Goal: Transaction & Acquisition: Download file/media

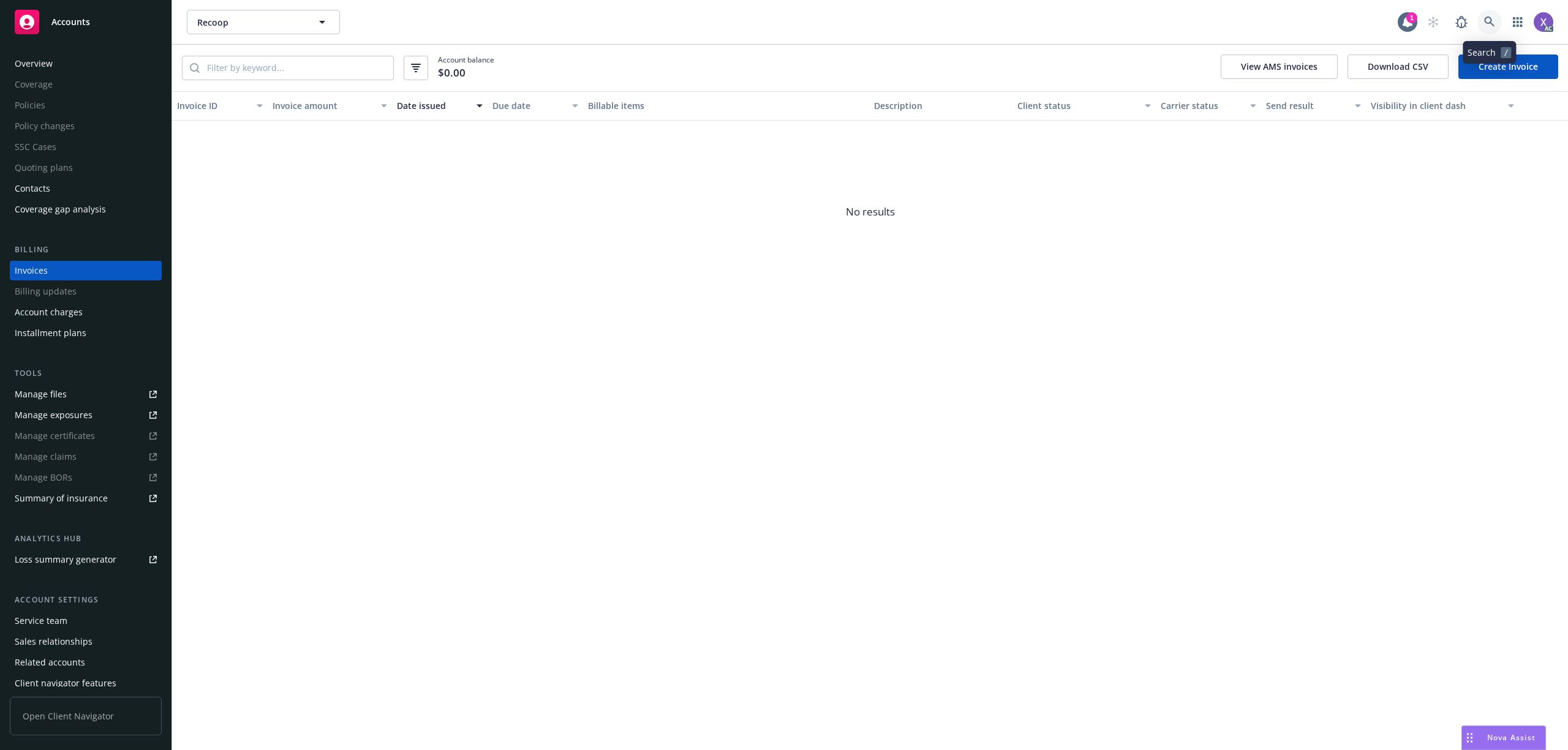
click at [1487, 18] on icon at bounding box center [1489, 22] width 11 height 11
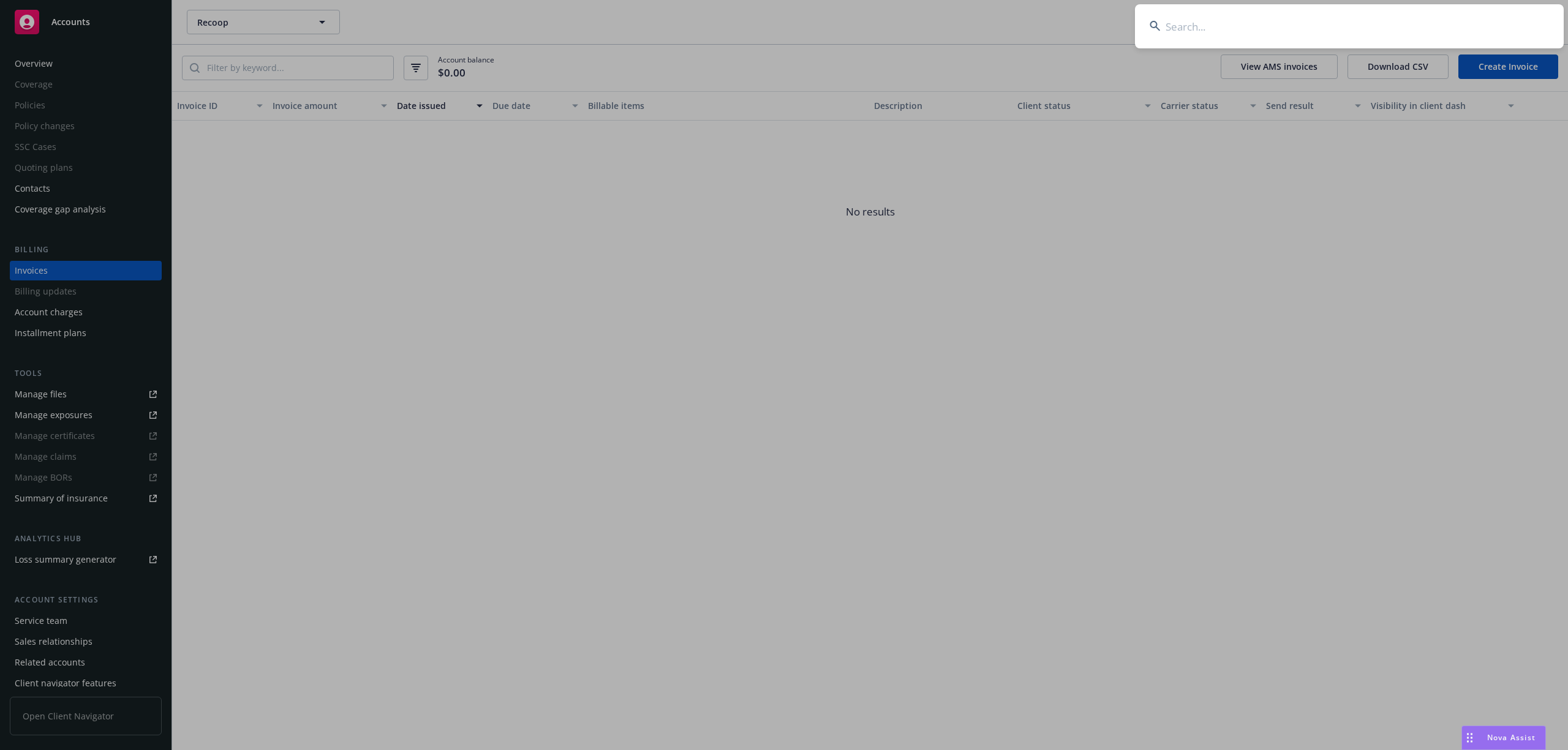
click at [1287, 30] on input at bounding box center [1349, 26] width 428 height 44
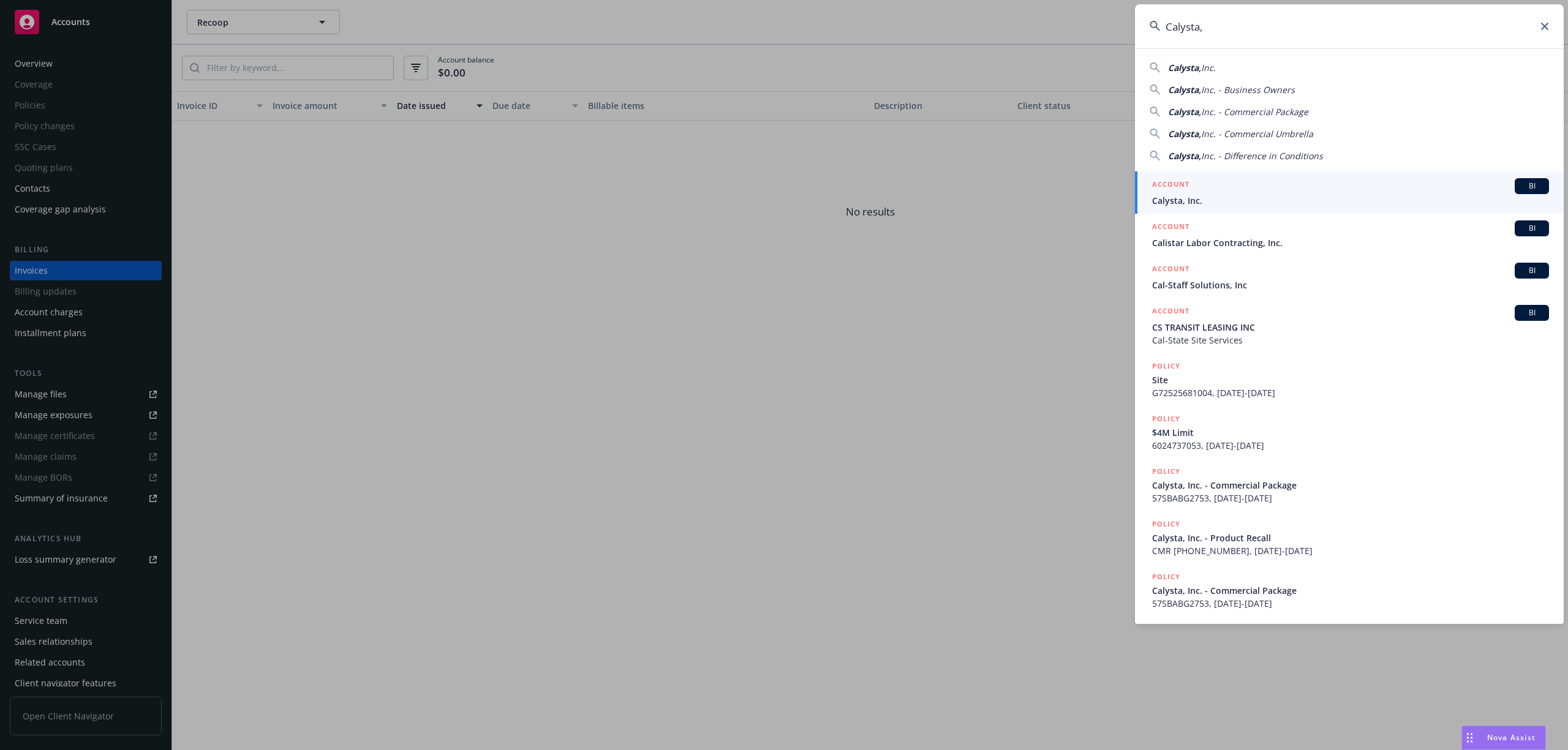
type input "Calysta,"
click at [1198, 203] on span "Calysta, Inc." at bounding box center [1350, 201] width 397 height 13
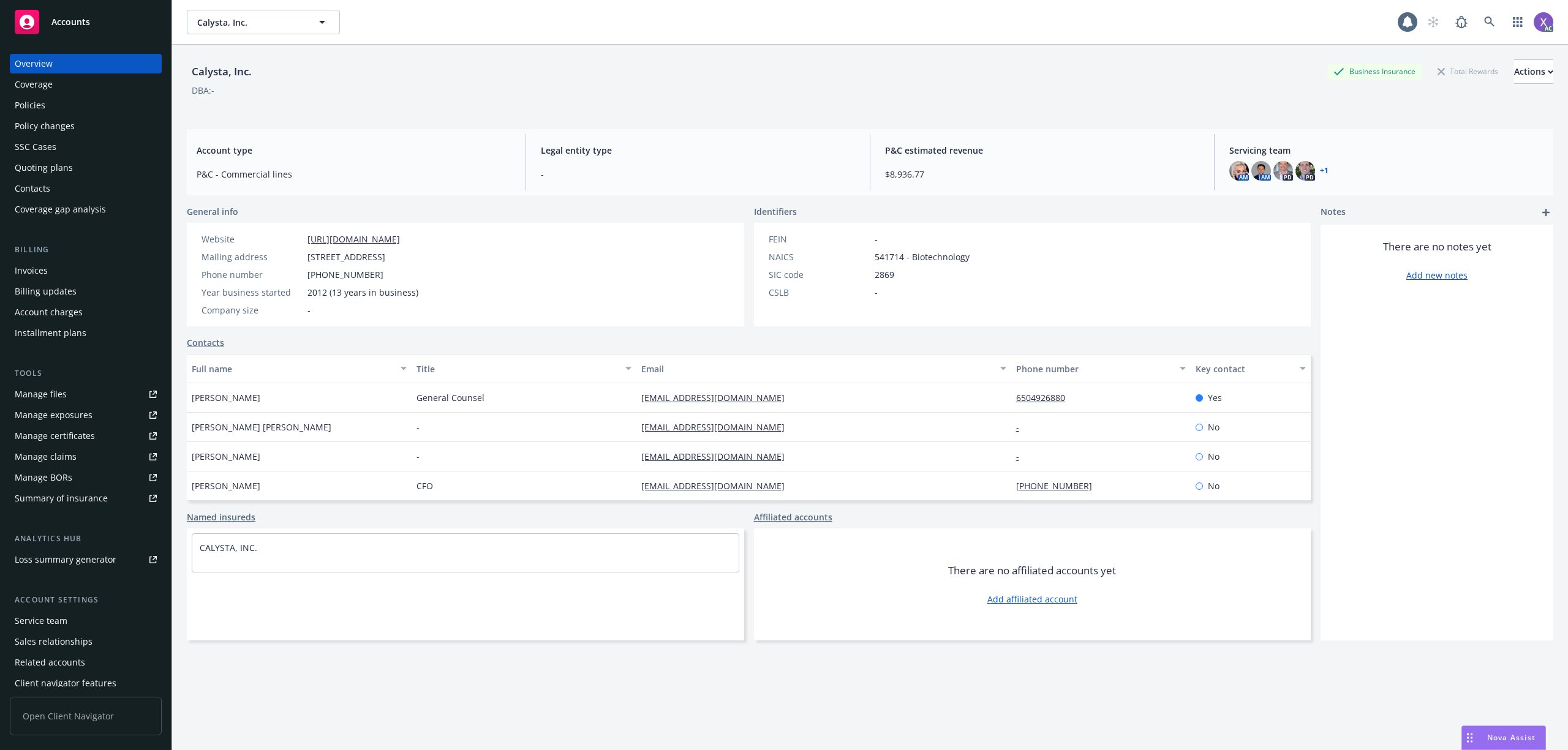
click at [55, 275] on div "Invoices" at bounding box center [86, 270] width 142 height 19
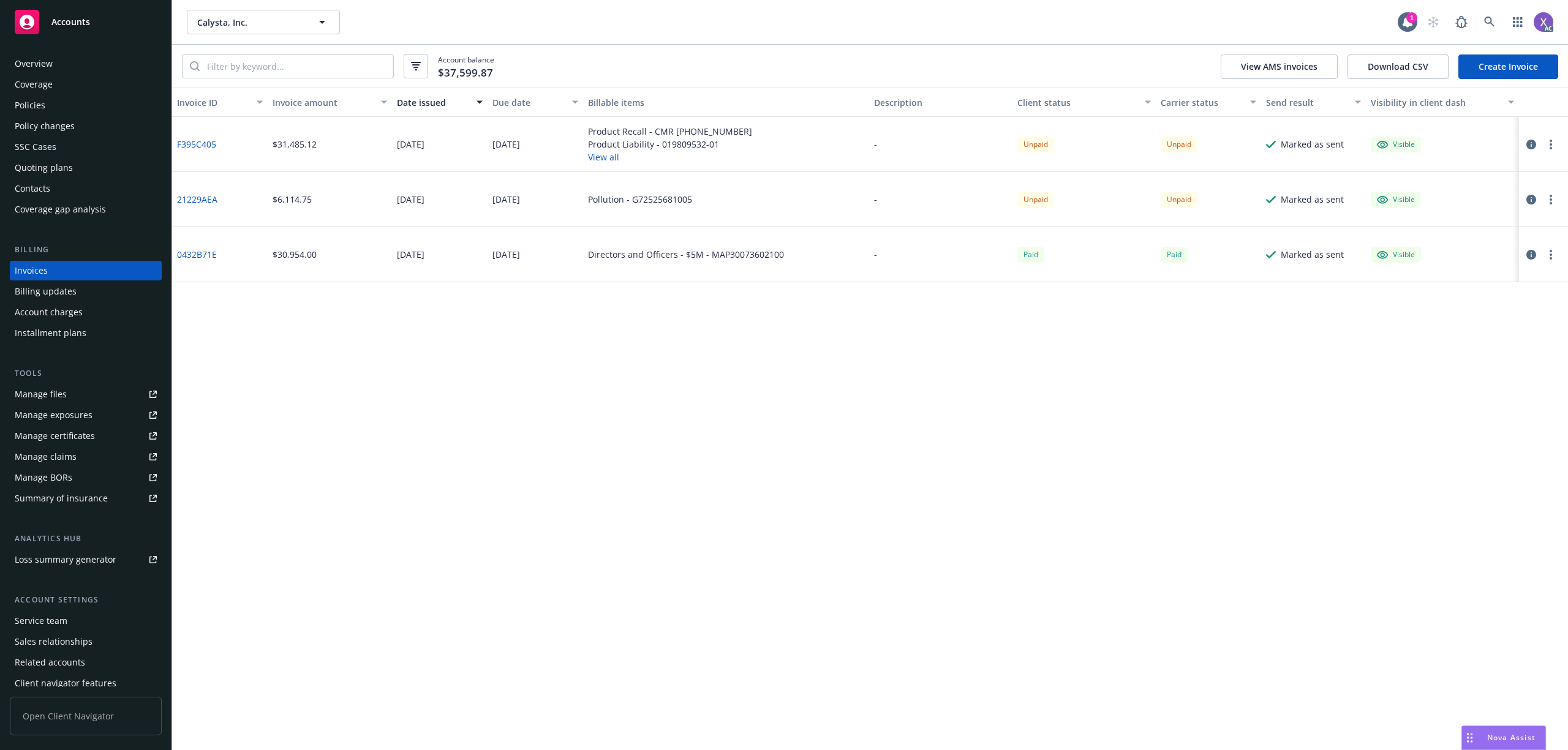
click at [32, 113] on div "Policies" at bounding box center [30, 105] width 30 height 19
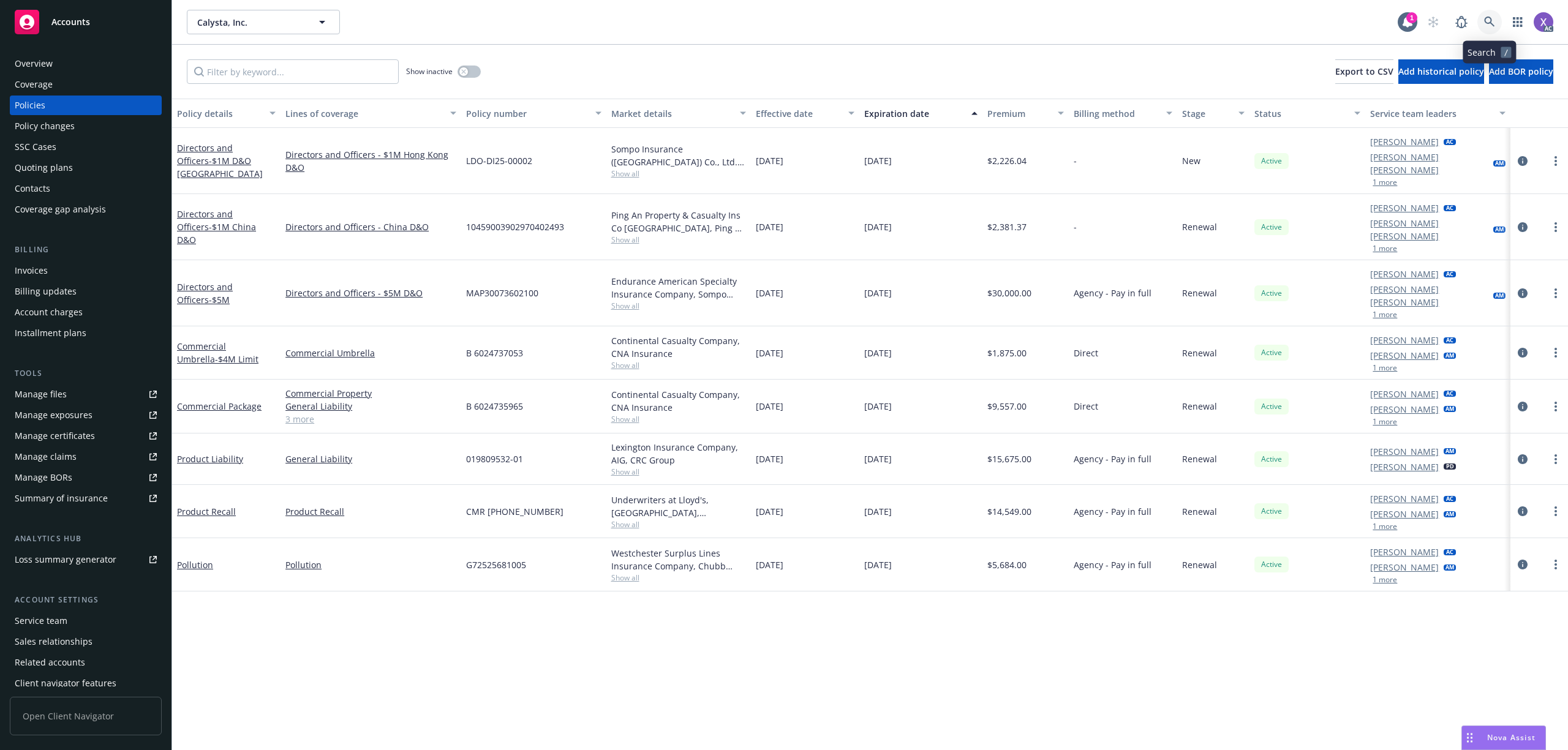
click at [1487, 21] on icon at bounding box center [1489, 22] width 11 height 11
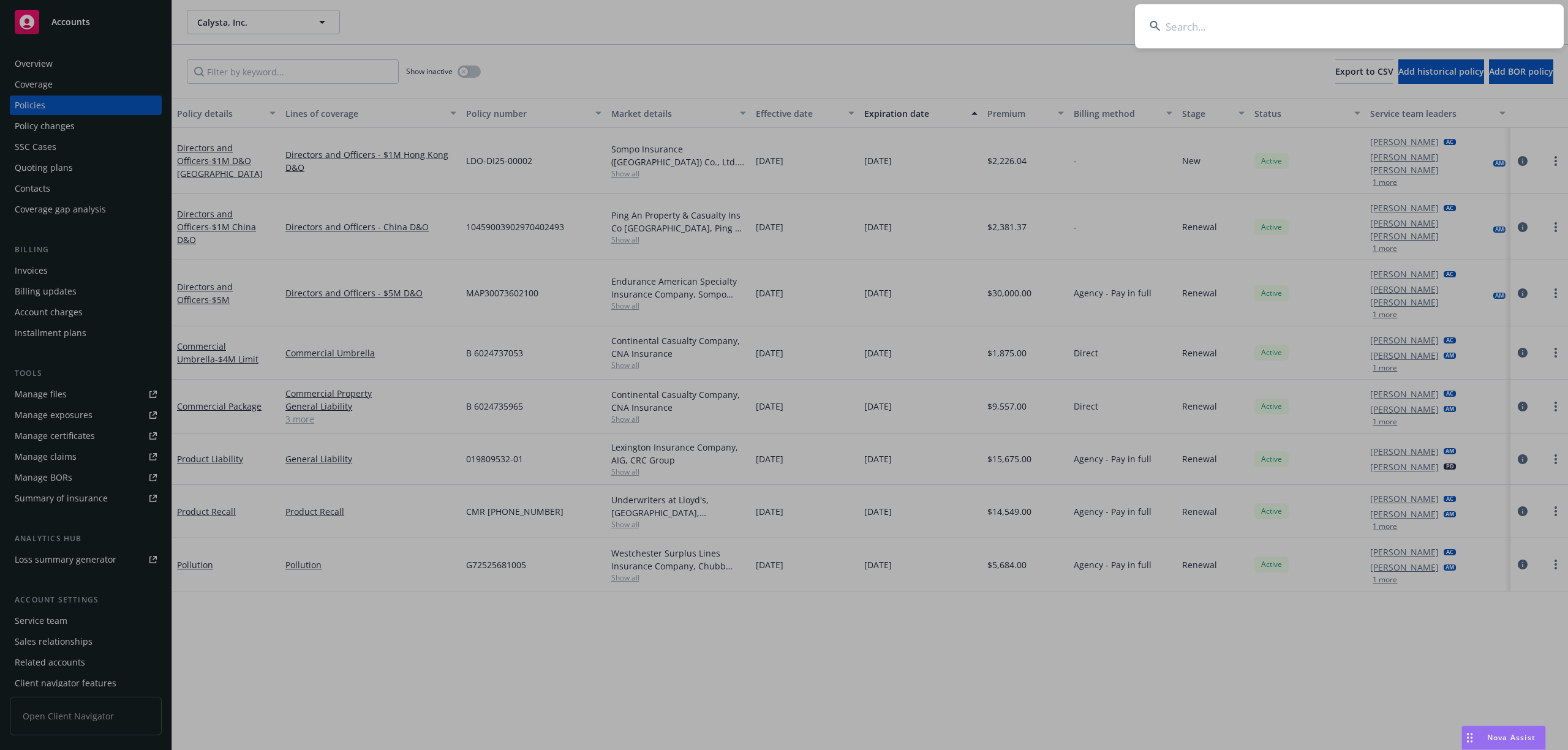
click at [1372, 32] on input at bounding box center [1349, 26] width 428 height 44
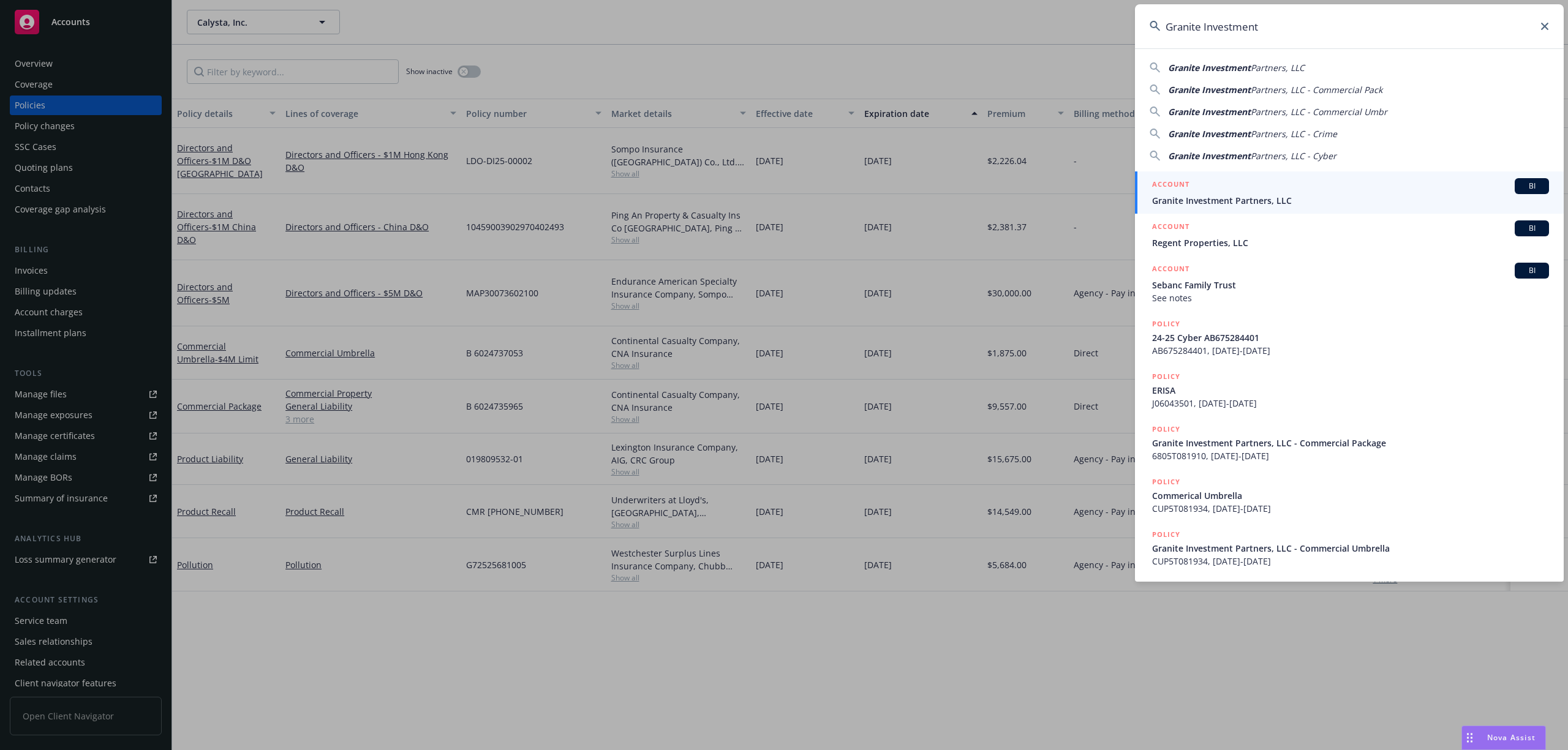
type input "Granite Investment"
click at [1264, 199] on span "Granite Investment Partners, LLC" at bounding box center [1350, 201] width 397 height 13
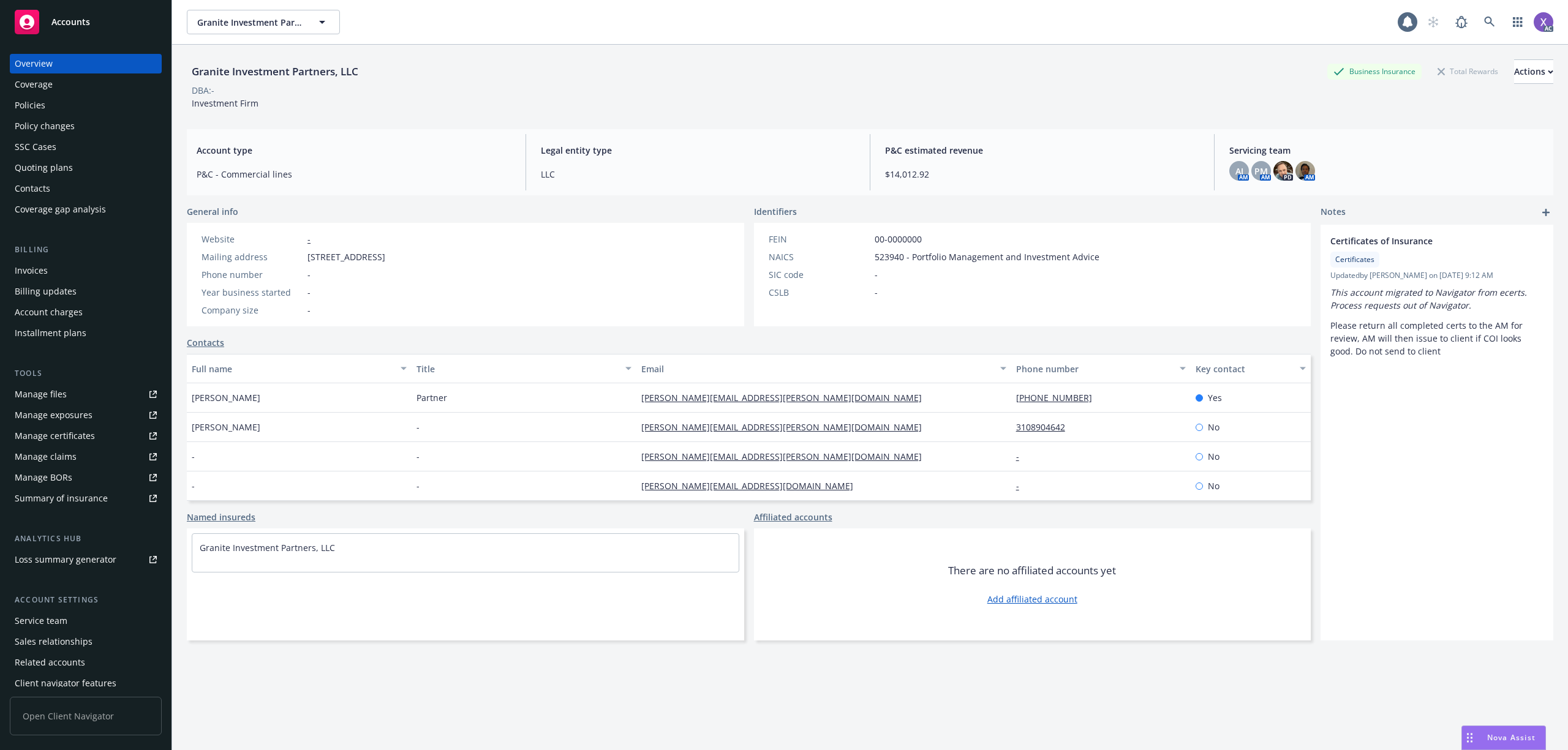
click at [37, 272] on div "Invoices" at bounding box center [31, 270] width 33 height 19
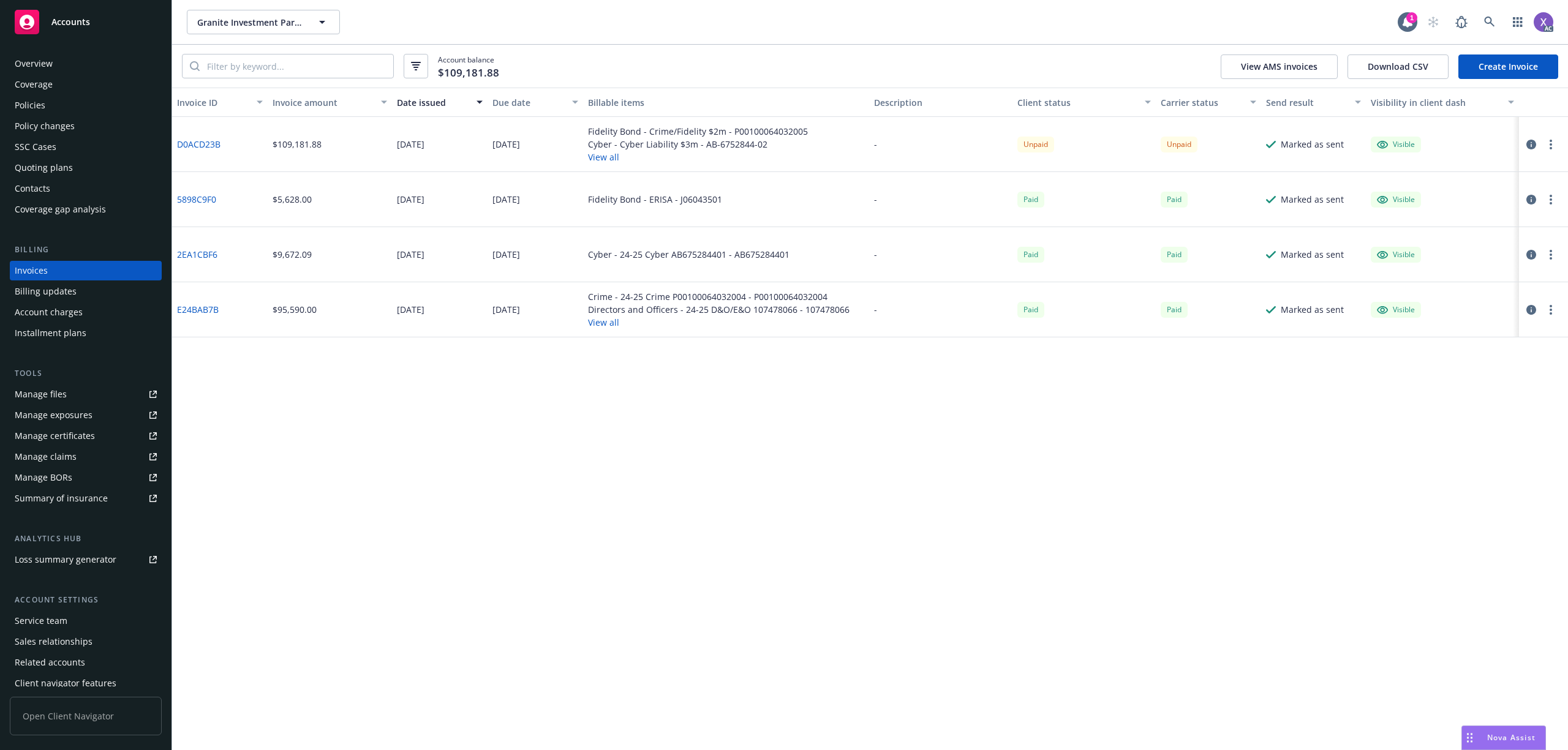
click at [33, 104] on div "Policies" at bounding box center [30, 105] width 30 height 19
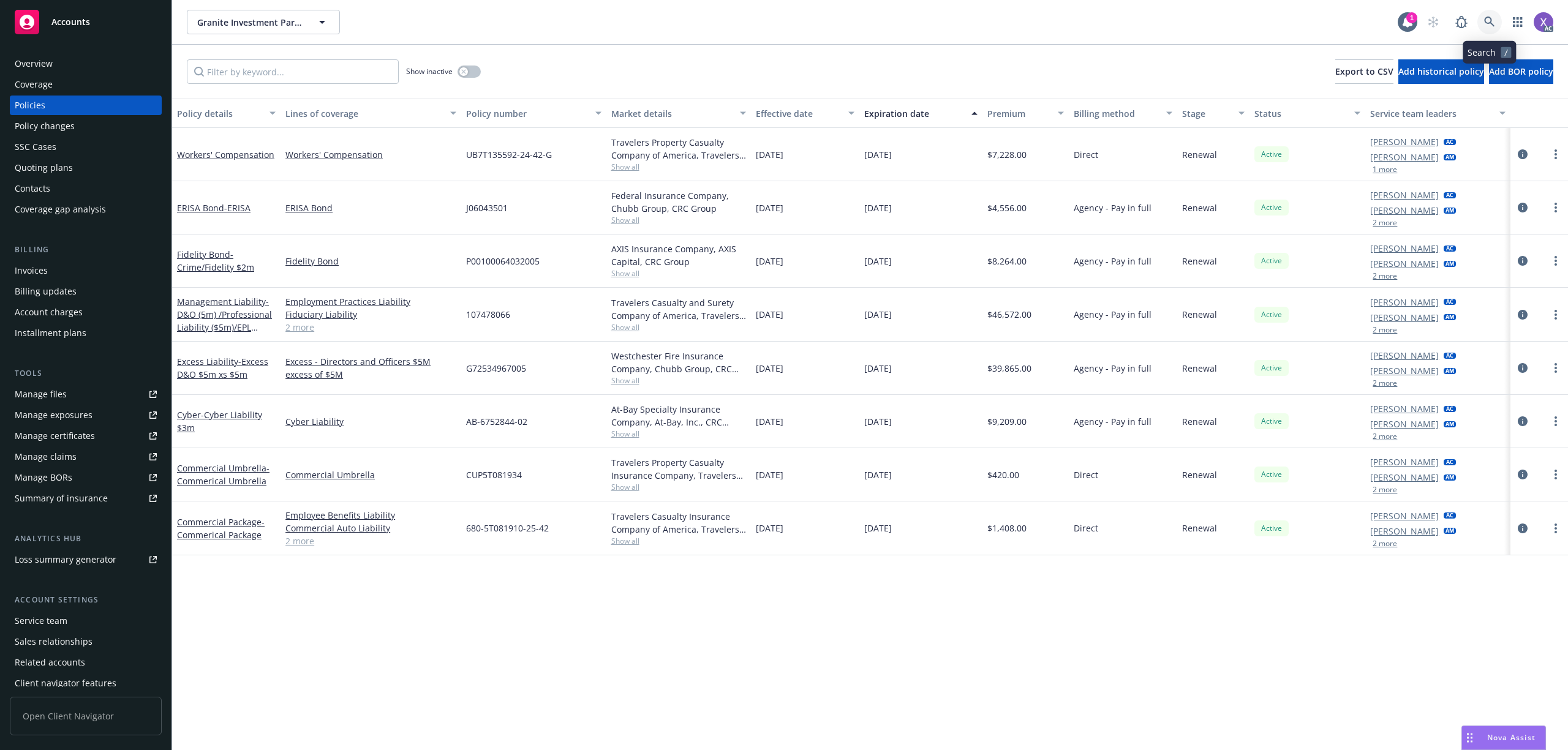
click at [1490, 21] on icon at bounding box center [1489, 22] width 10 height 10
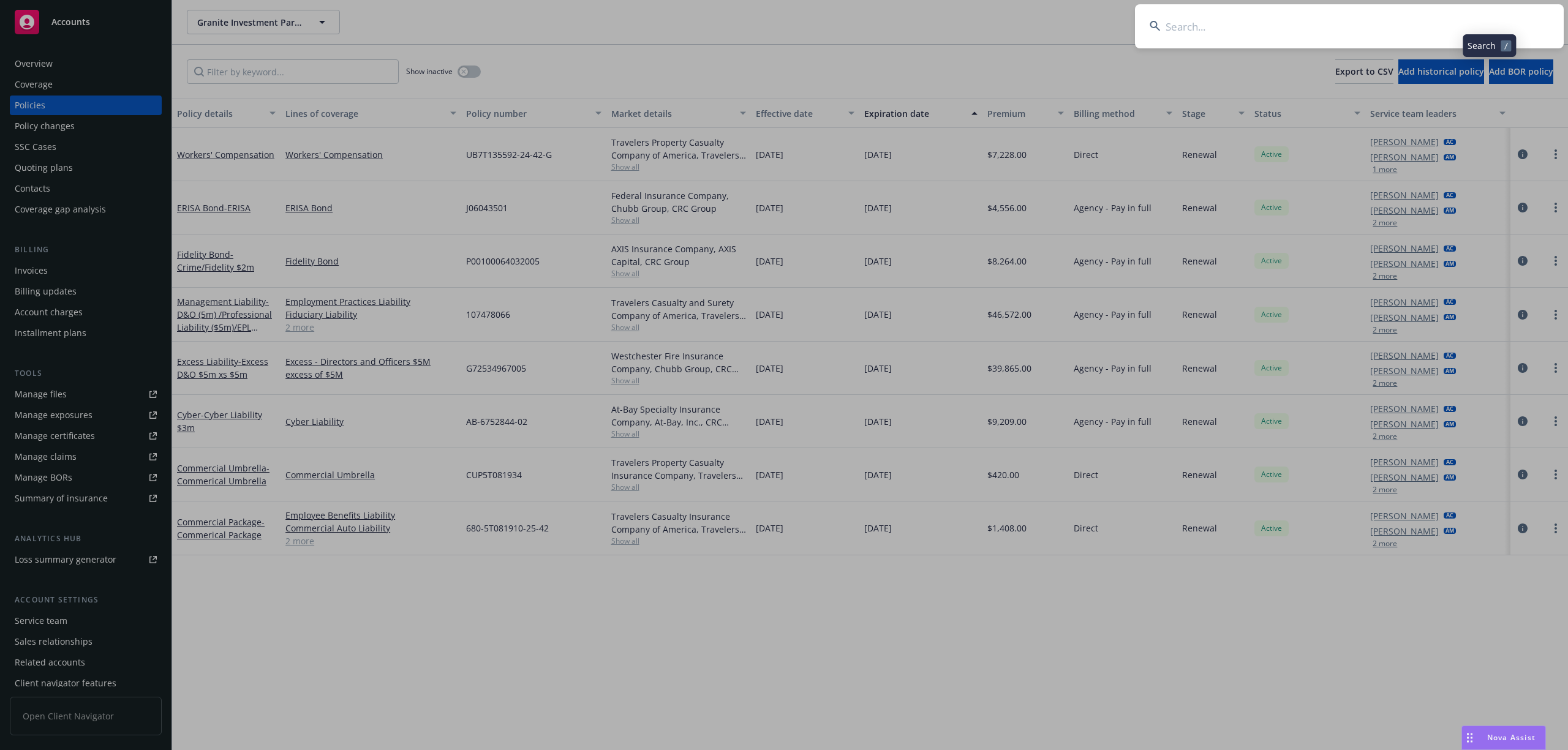
click at [1331, 23] on input at bounding box center [1349, 26] width 428 height 44
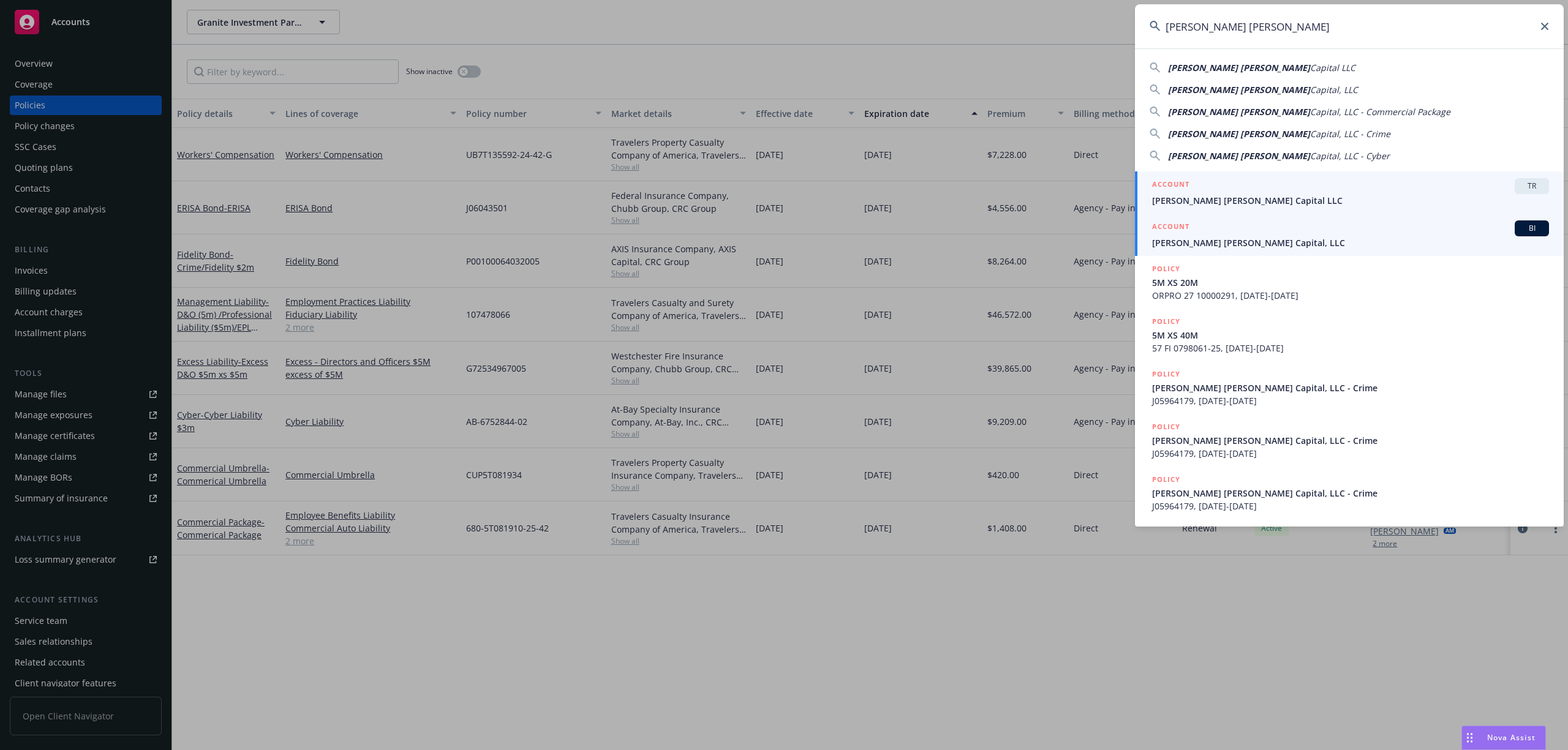
type input "Fisher Lynch"
click at [1196, 246] on span "Fisher Lynch Capital, LLC" at bounding box center [1350, 242] width 397 height 13
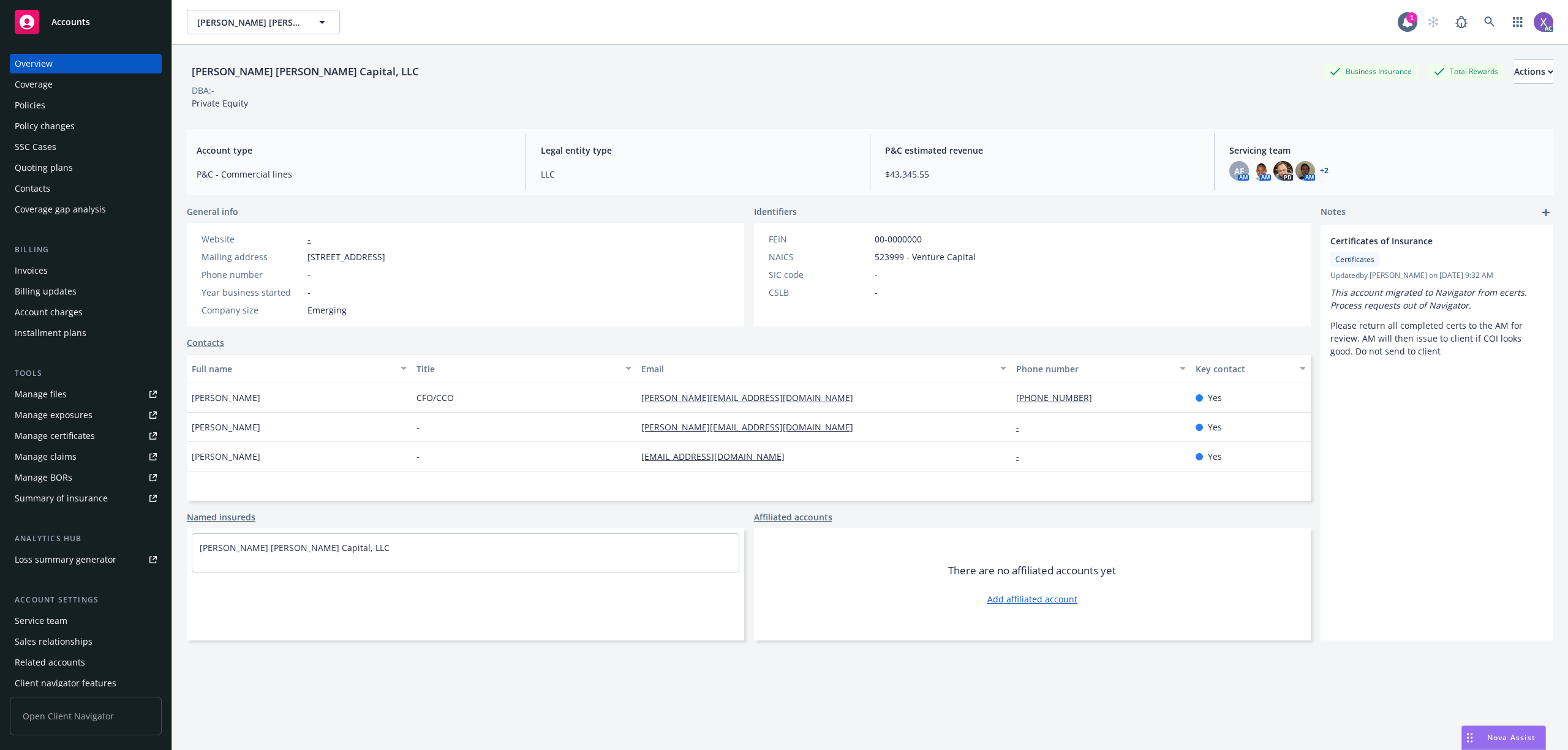
click at [50, 270] on div "Invoices" at bounding box center [86, 270] width 142 height 19
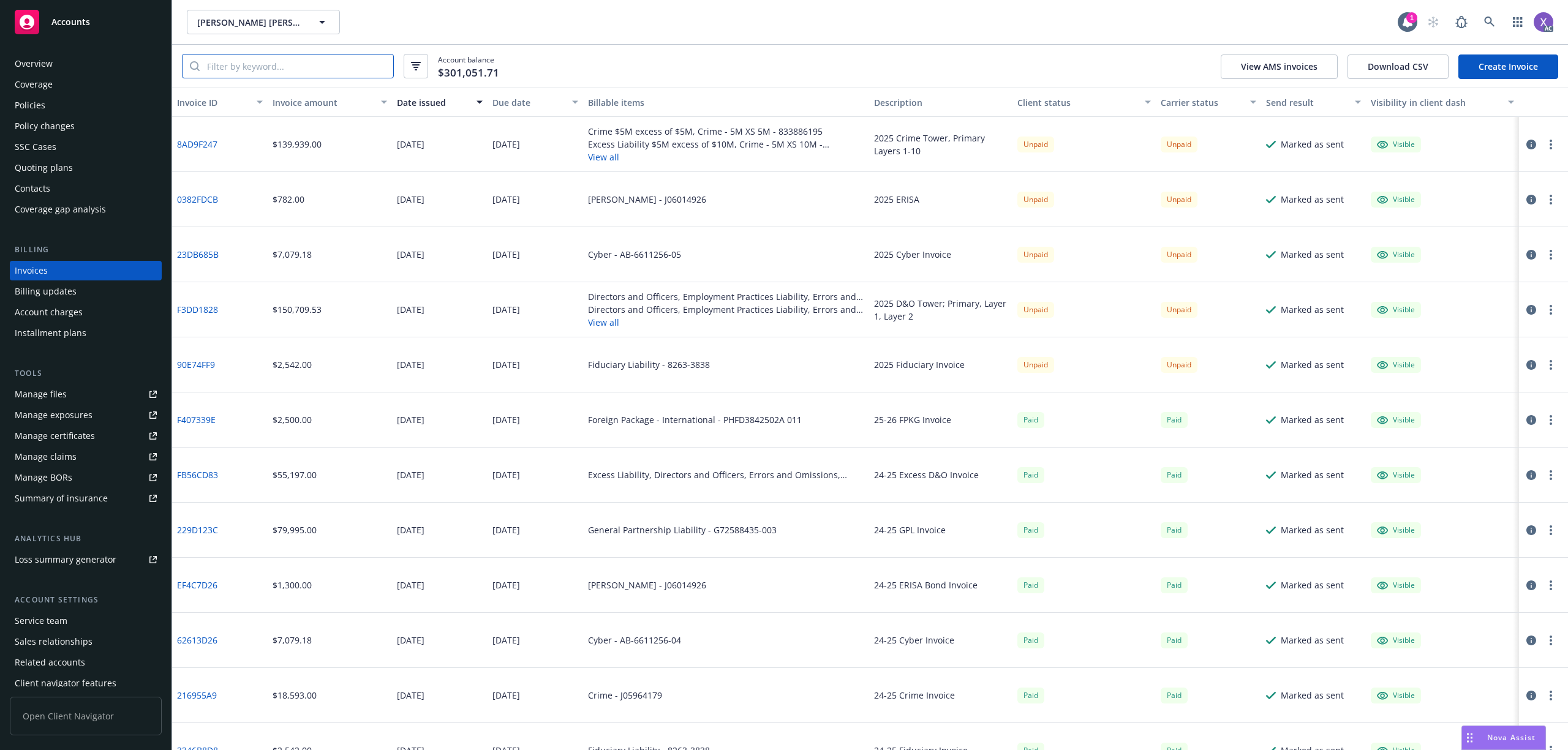
click at [301, 69] on input "search" at bounding box center [296, 66] width 194 height 23
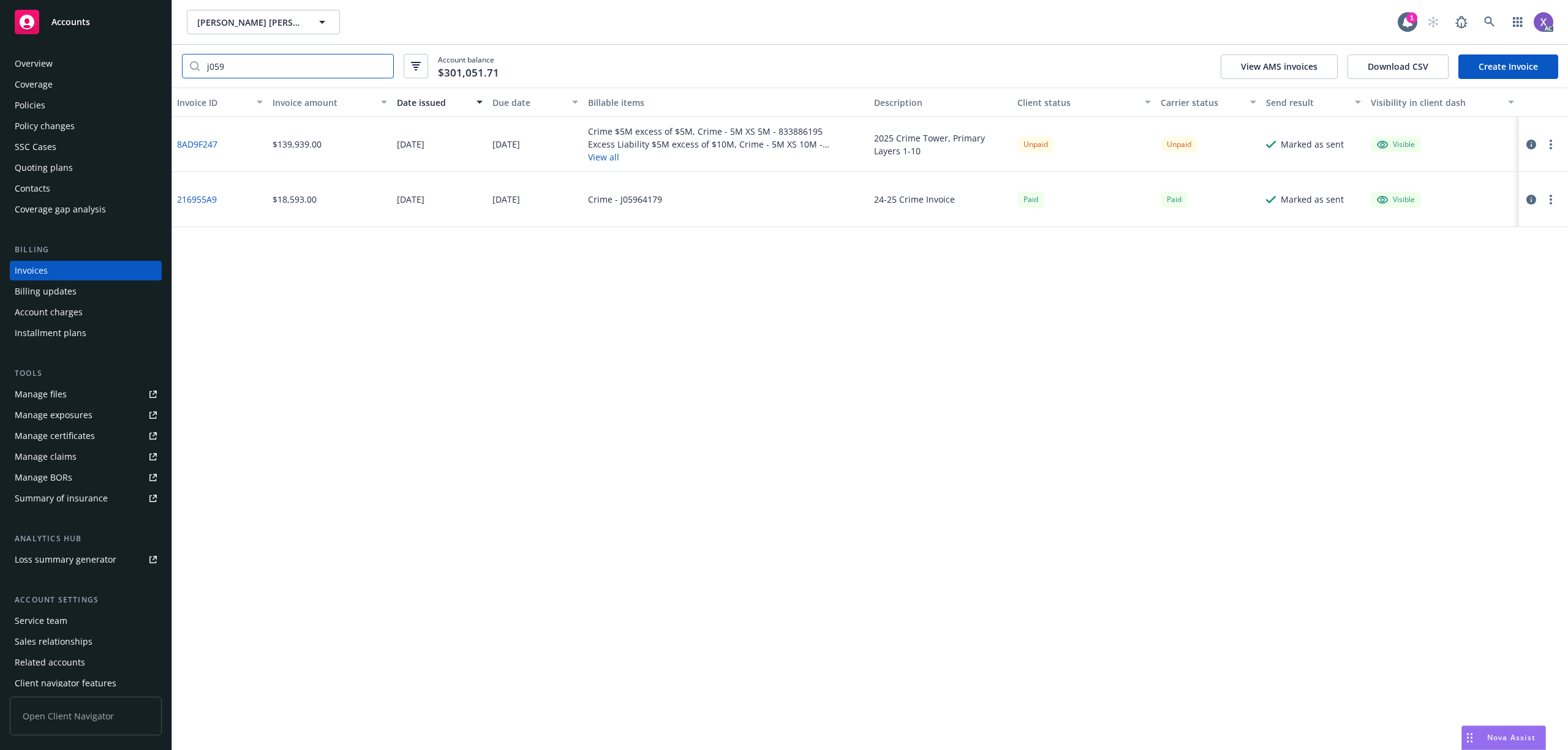
type input "j059"
click at [38, 110] on div "Policies" at bounding box center [30, 105] width 30 height 19
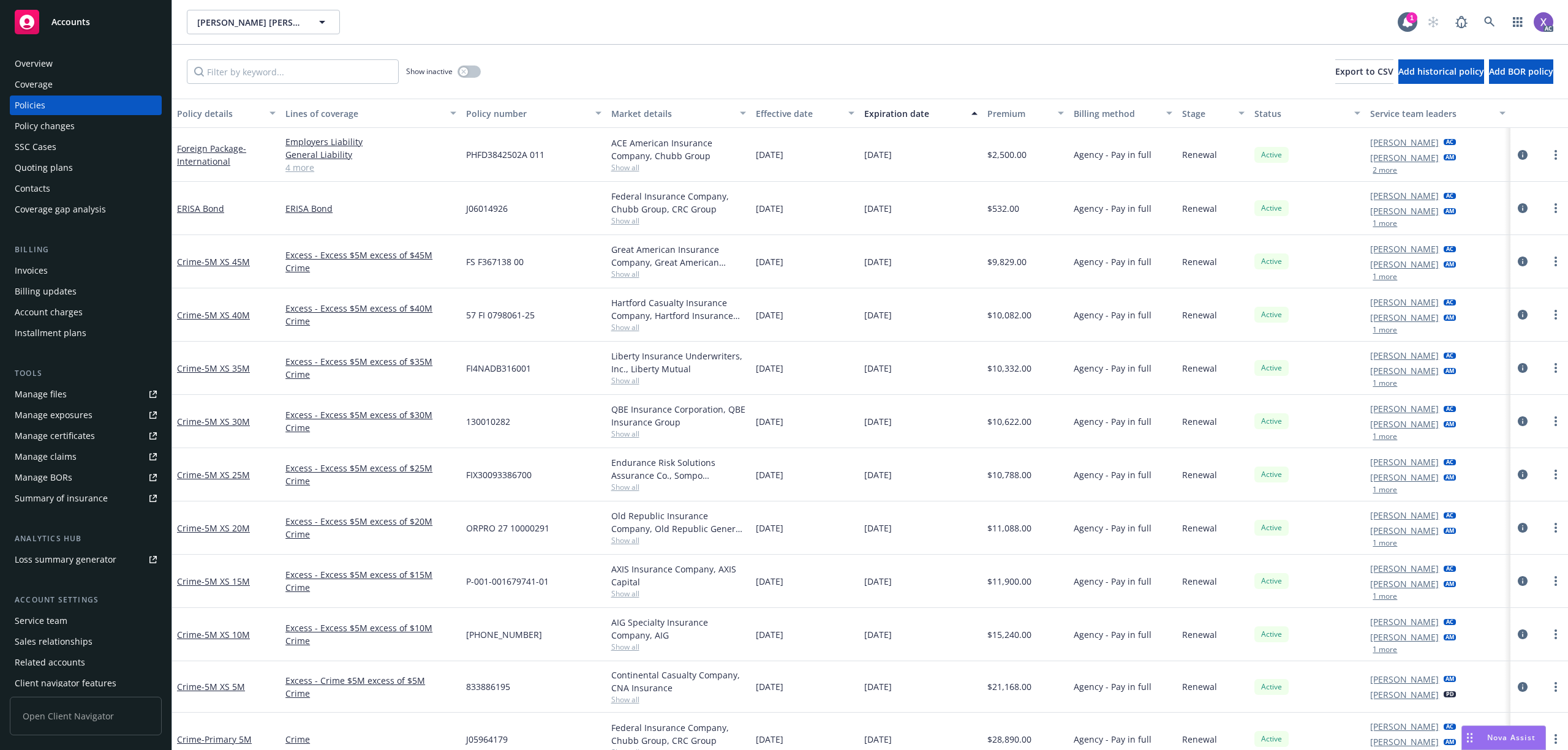
click at [283, 59] on div "Show inactive Export to CSV Add historical policy Add BOR policy" at bounding box center [870, 72] width 1396 height 54
click at [282, 74] on input "Filter by keyword..." at bounding box center [292, 72] width 212 height 25
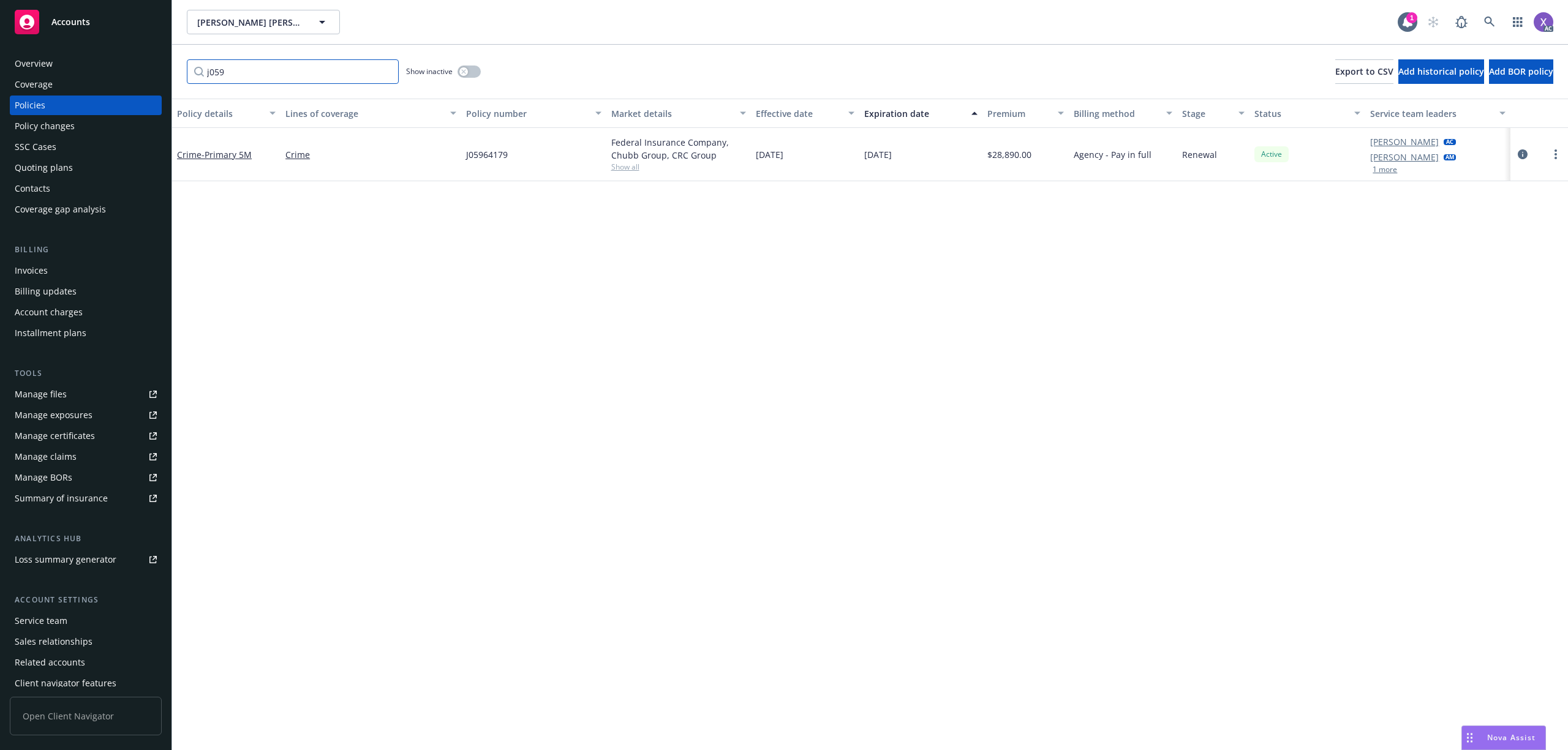
type input "j059"
click at [1496, 20] on link at bounding box center [1489, 22] width 25 height 25
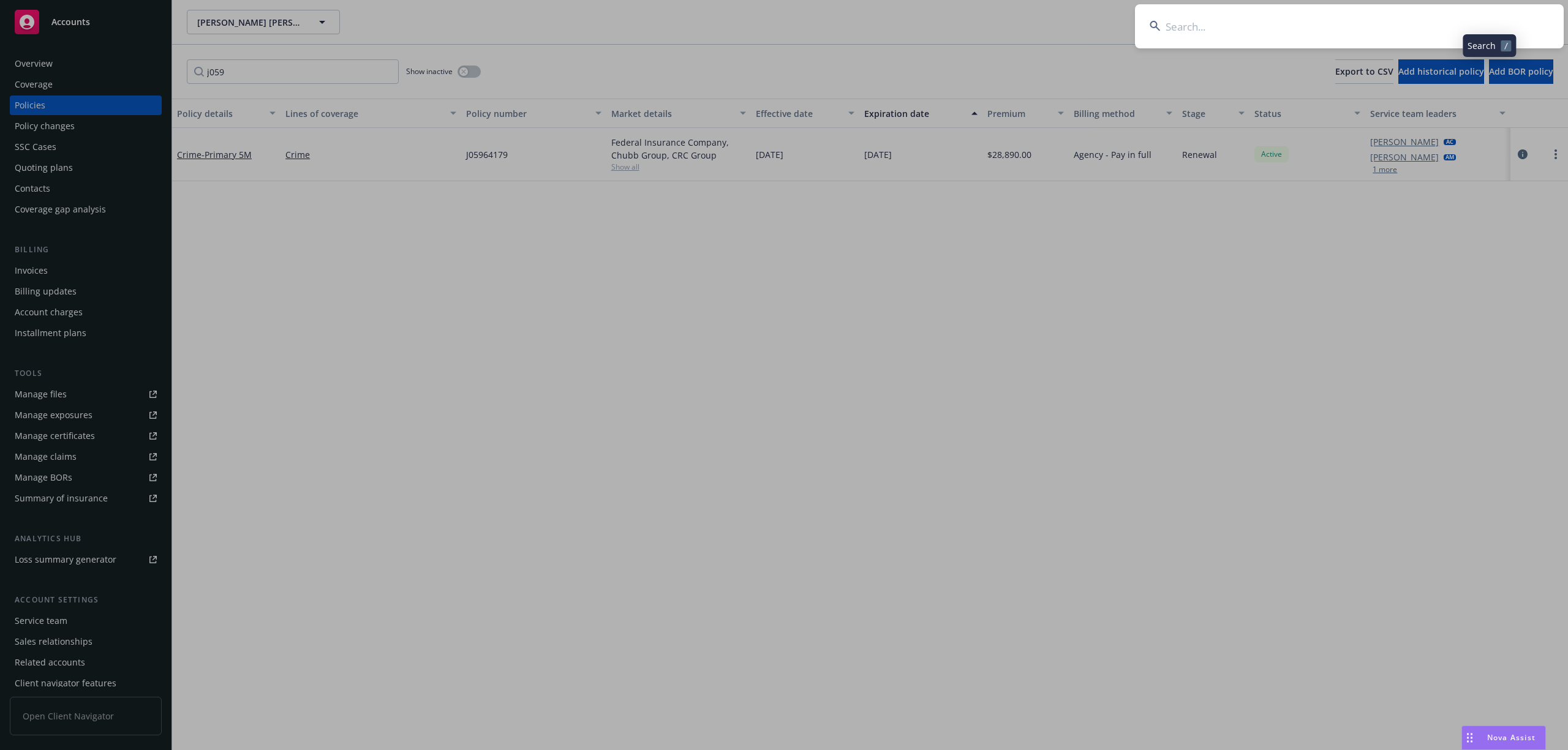
click at [1390, 19] on input at bounding box center [1349, 26] width 428 height 44
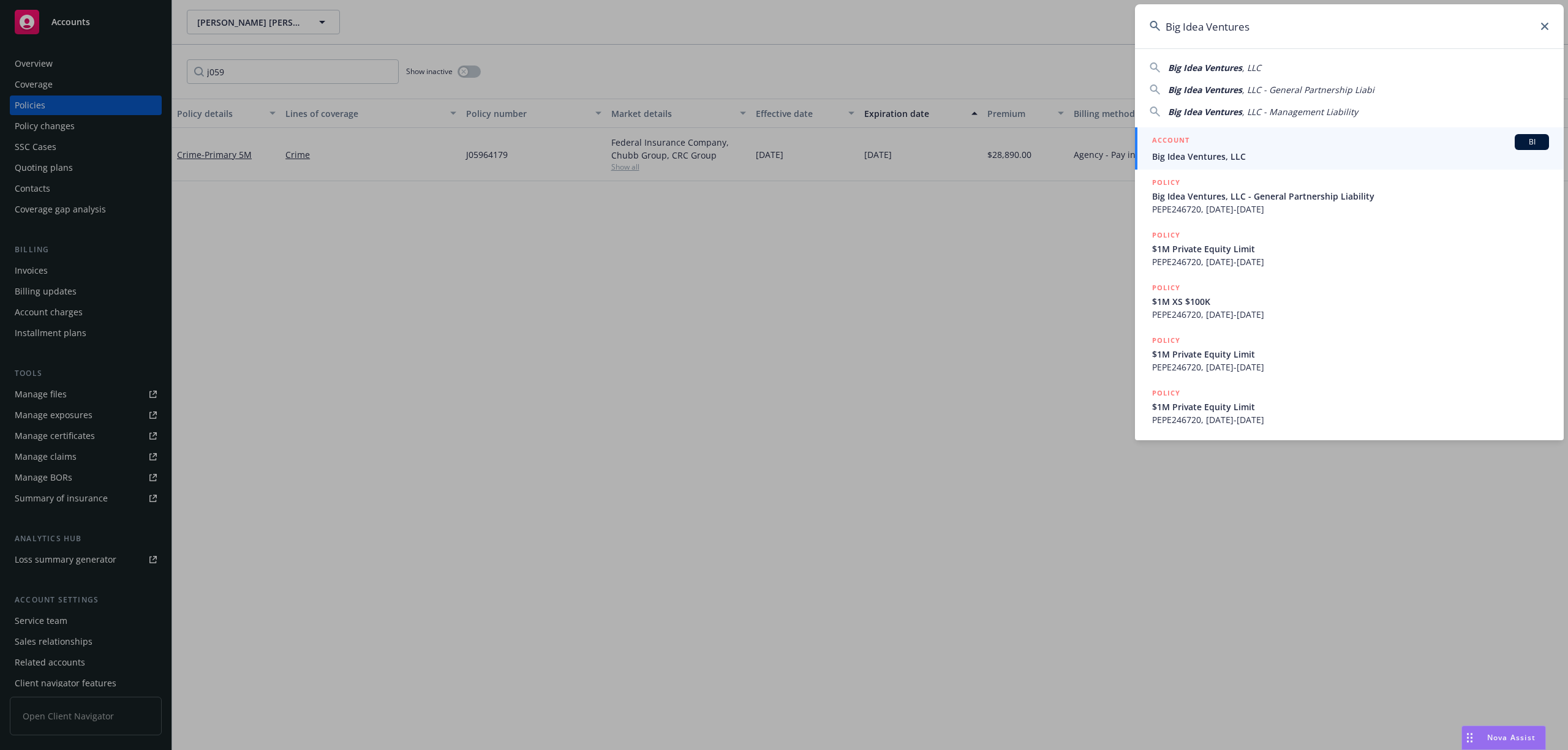
type input "Big Idea Ventures"
click at [1197, 163] on span "Big Idea Ventures, LLC" at bounding box center [1350, 157] width 397 height 13
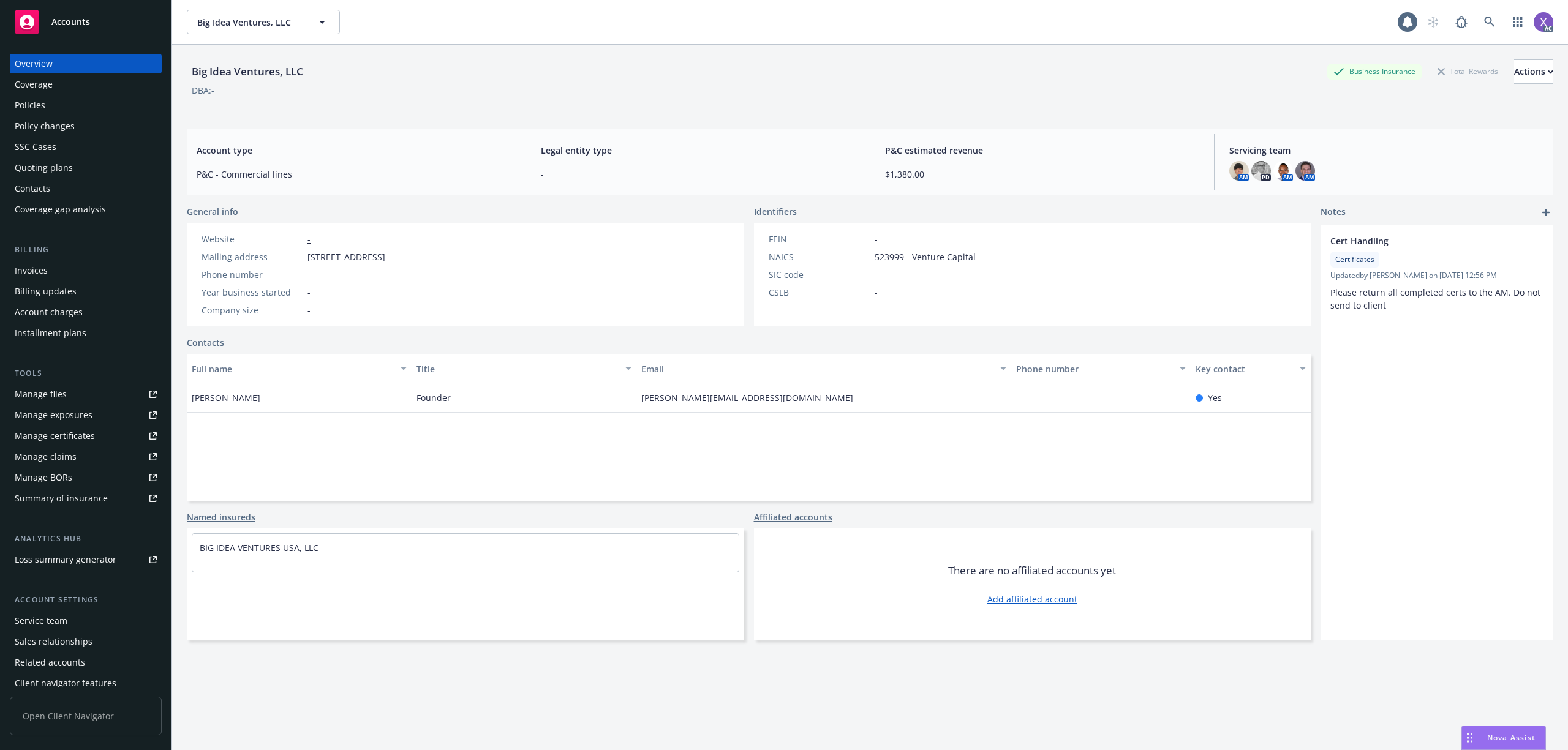
click at [35, 266] on div "Invoices" at bounding box center [31, 270] width 33 height 19
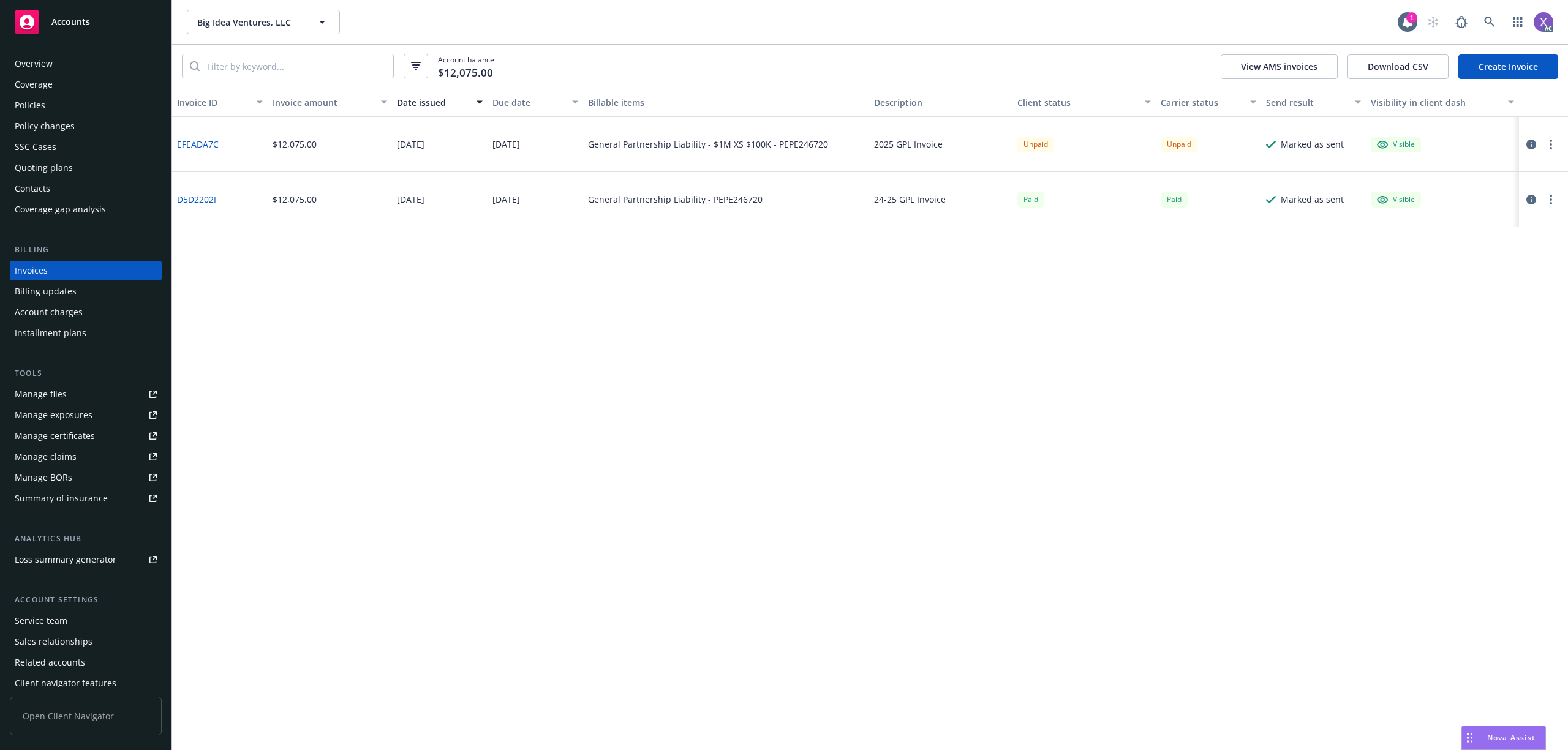
click at [41, 102] on div "Policies" at bounding box center [30, 105] width 30 height 19
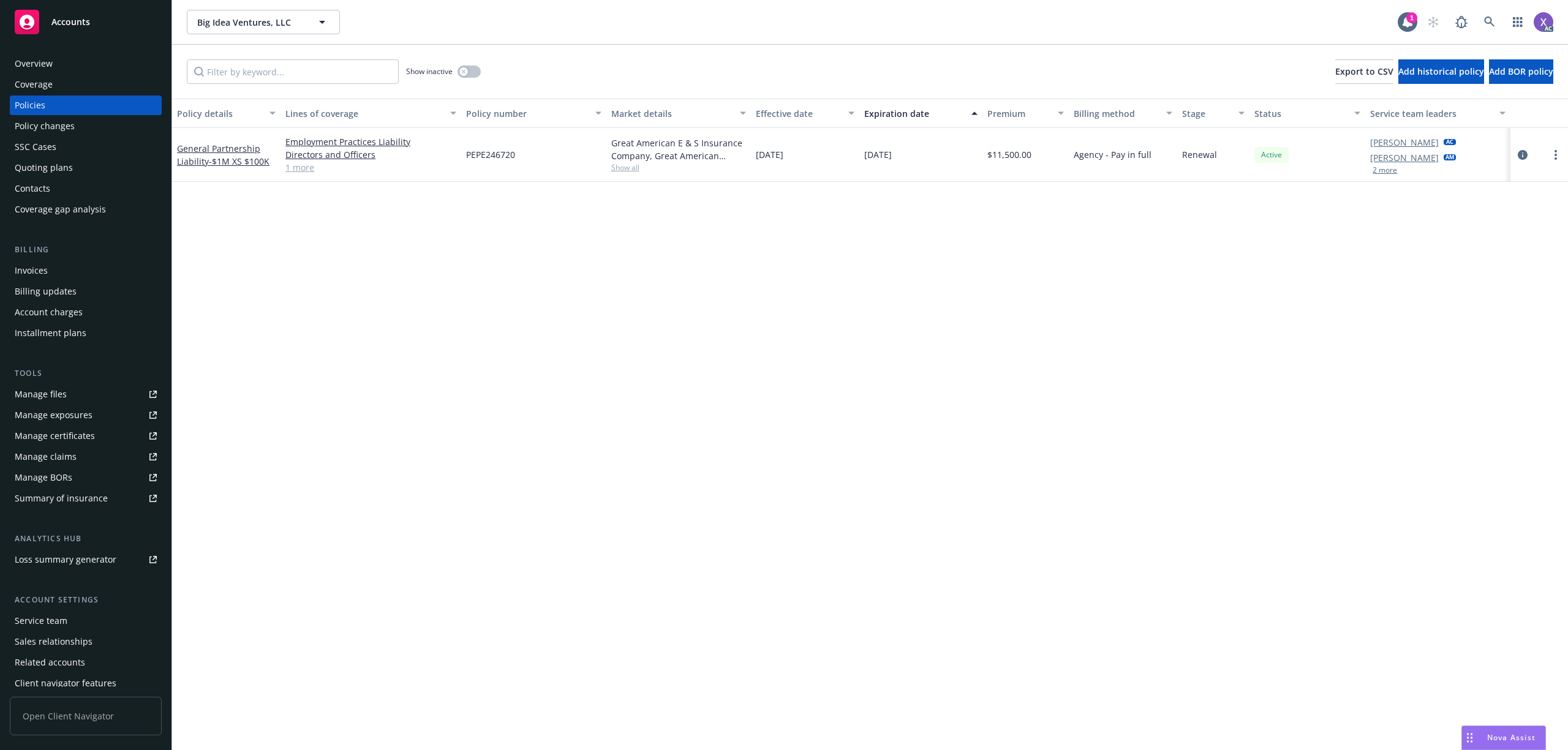
click at [976, 405] on div "Policy details Lines of coverage Policy number Market details Effective date Ex…" at bounding box center [870, 424] width 1396 height 651
click at [1486, 23] on icon at bounding box center [1489, 22] width 11 height 11
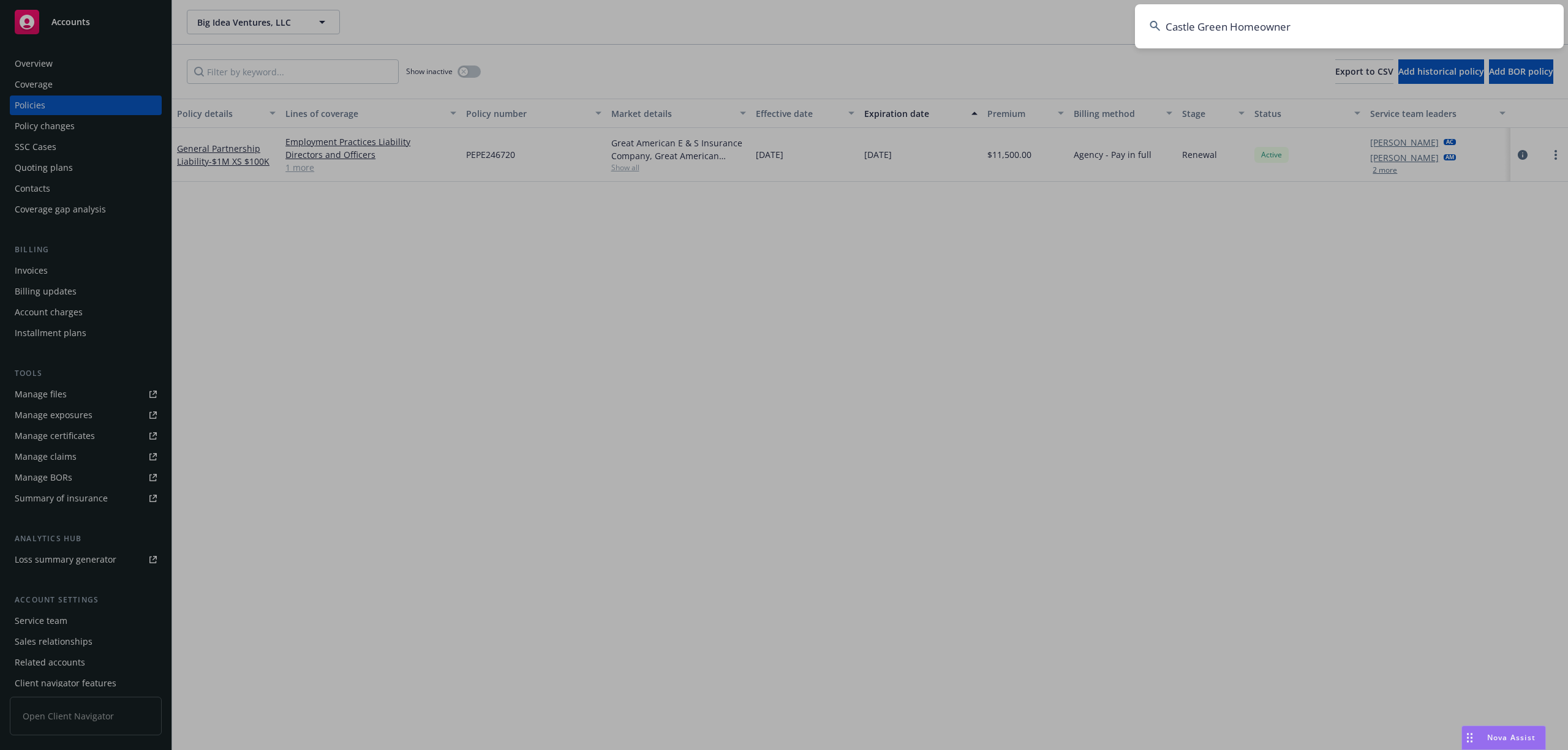
click at [1416, 22] on input "Castle Green Homeowner" at bounding box center [1349, 26] width 428 height 44
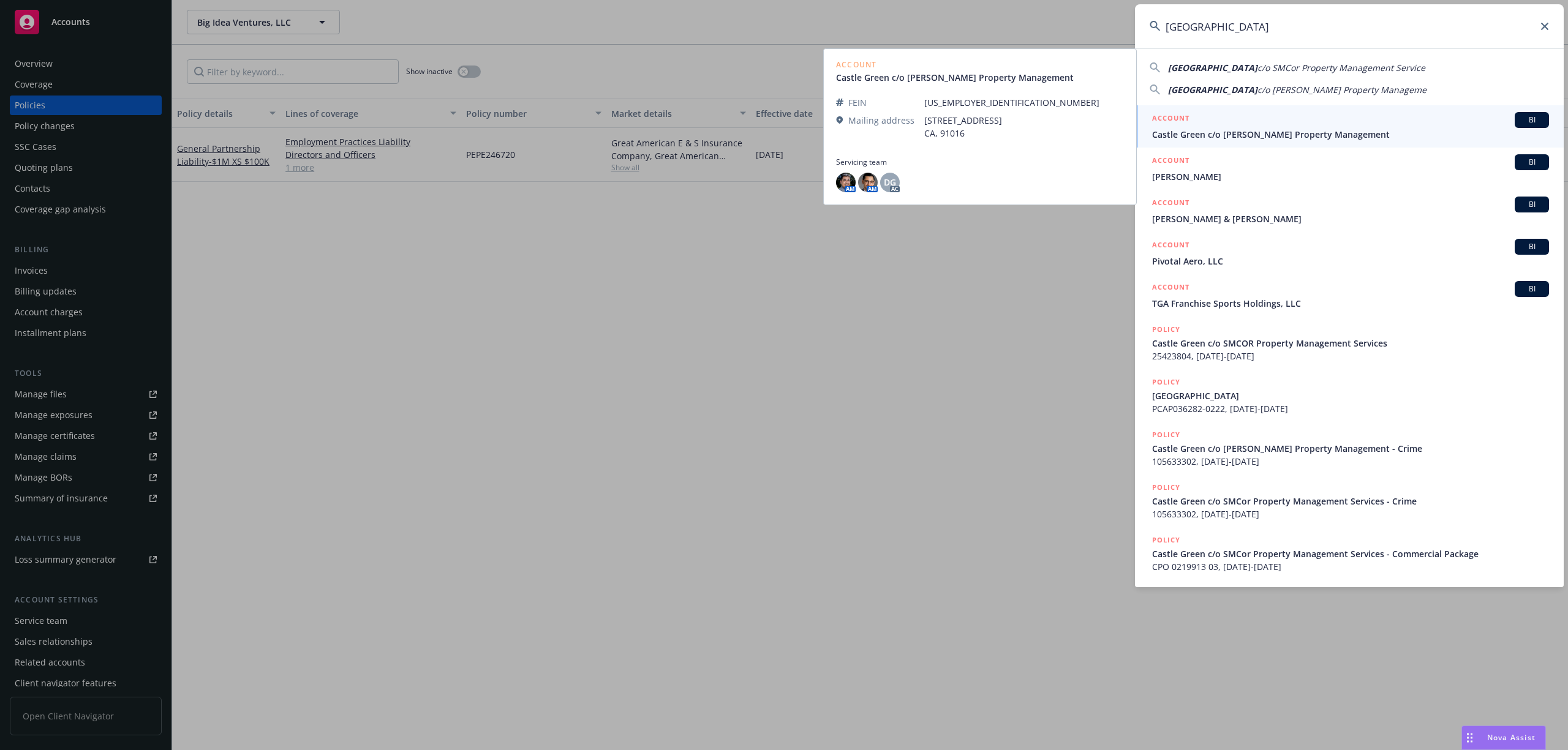
type input "Castle Green"
click at [1275, 130] on span "Castle Green c/o Wheeler Steffen Property Management" at bounding box center [1350, 134] width 397 height 13
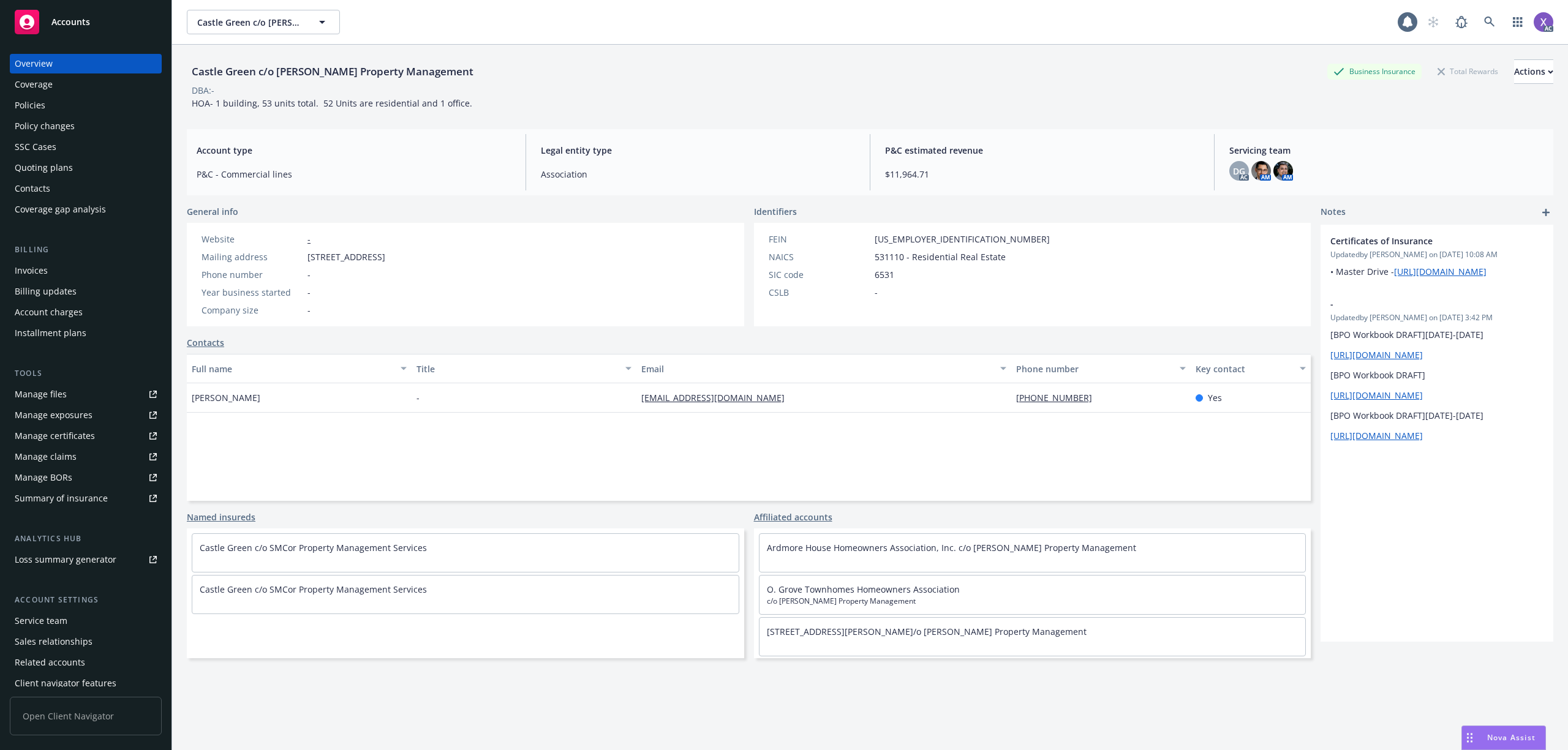
click at [27, 278] on div "Invoices" at bounding box center [31, 270] width 33 height 19
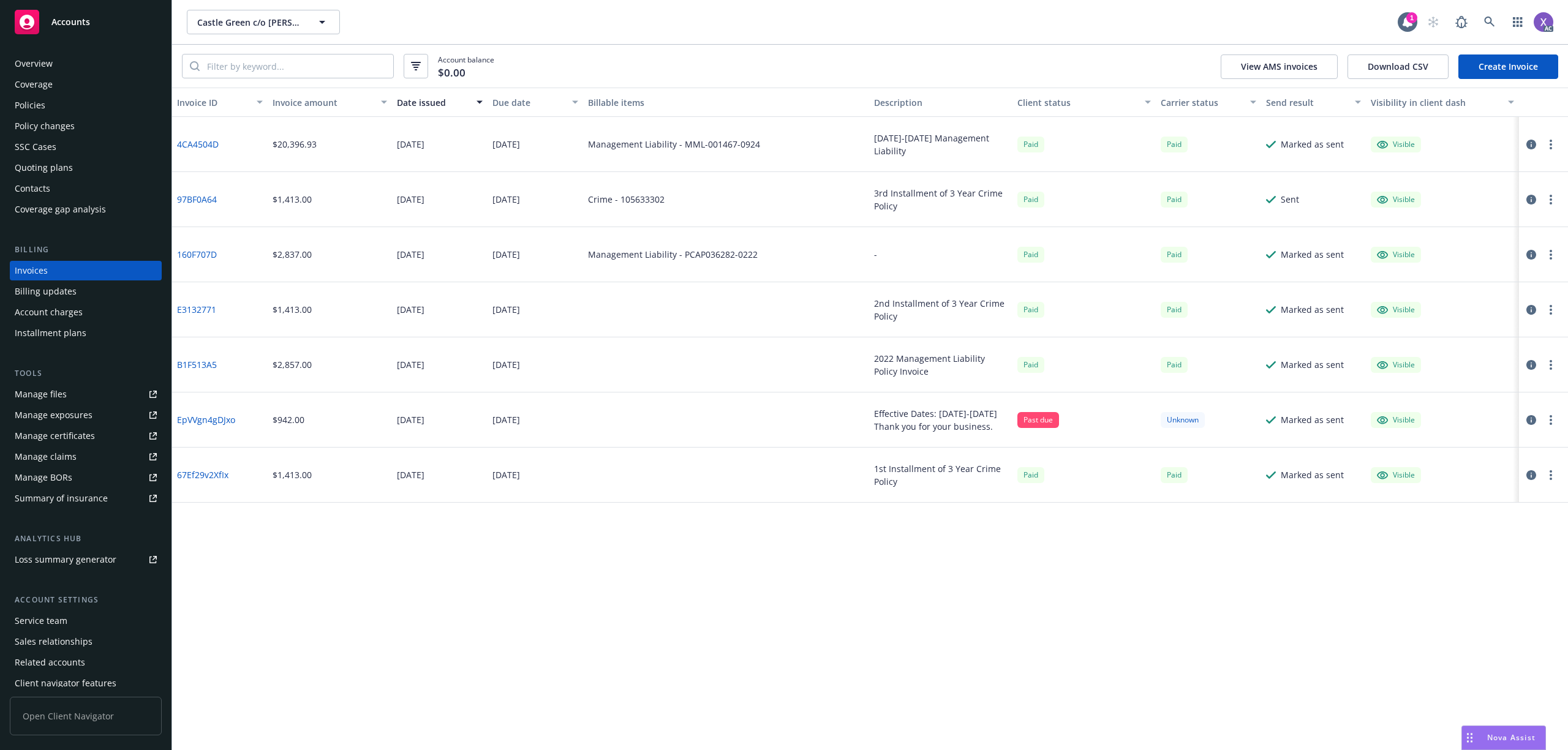
click at [208, 140] on link "4CA4504D" at bounding box center [197, 144] width 42 height 13
click at [1499, 25] on link at bounding box center [1489, 22] width 25 height 25
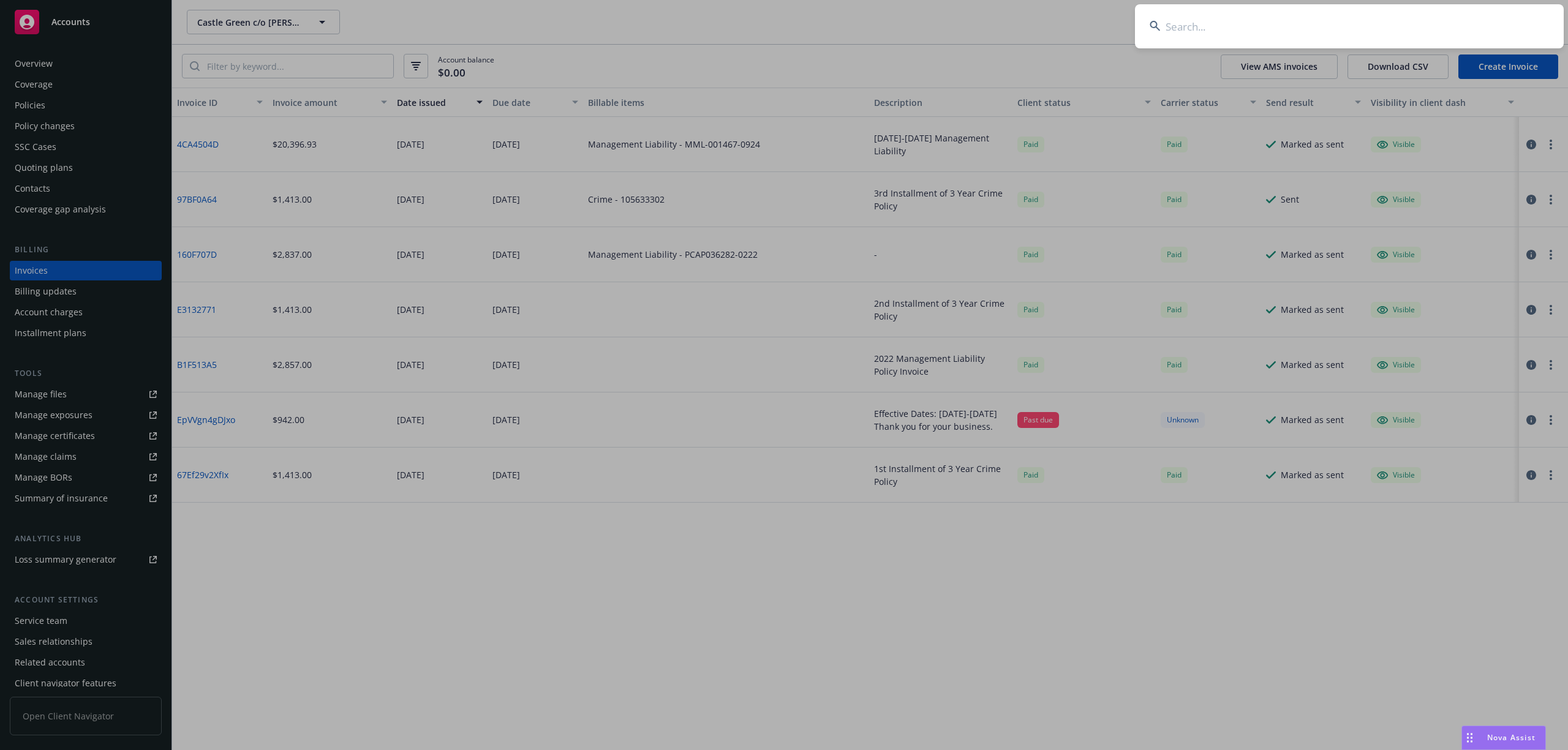
click at [1342, 32] on input at bounding box center [1349, 26] width 428 height 44
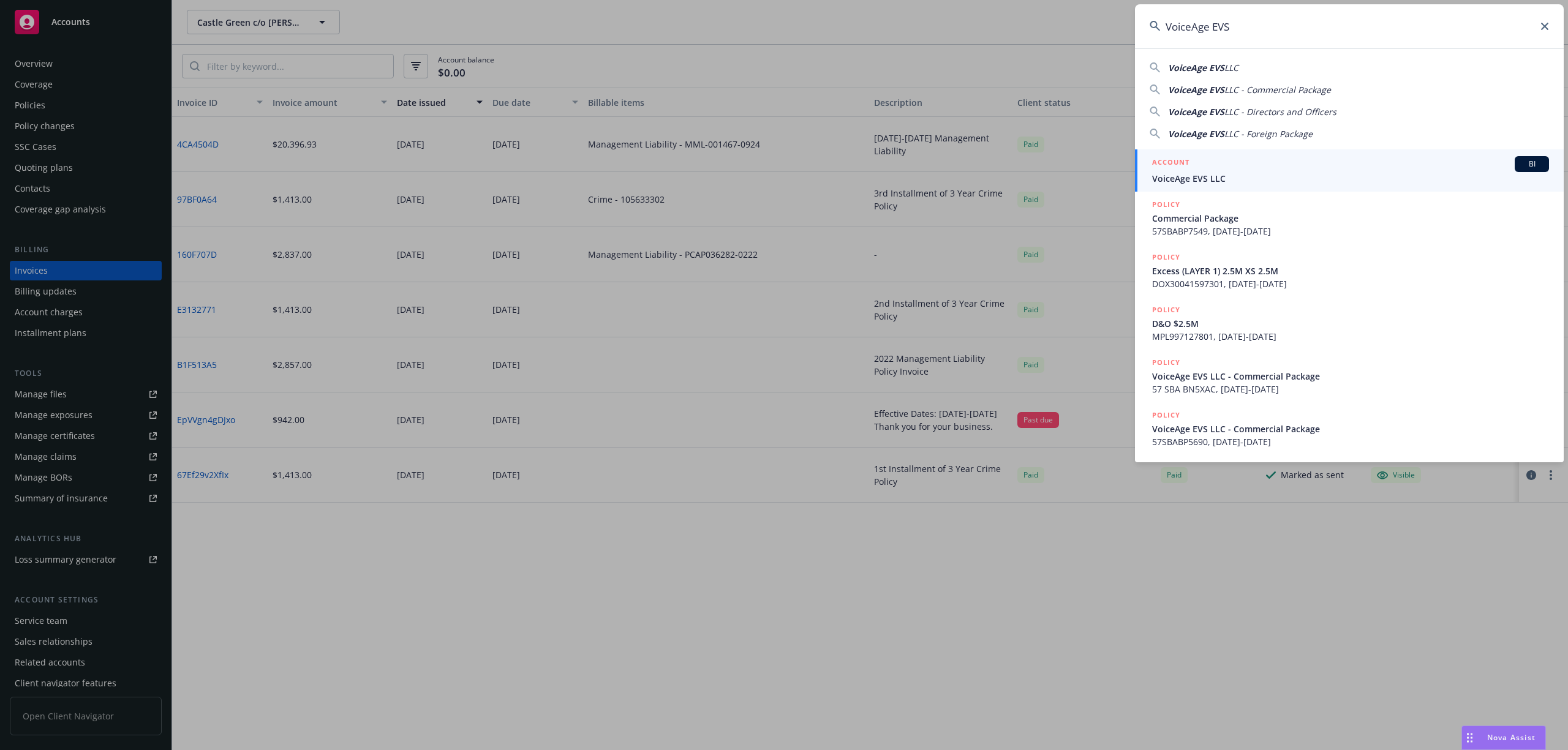
type input "VoiceAge EVS"
click at [1245, 164] on div "ACCOUNT BI" at bounding box center [1350, 164] width 397 height 16
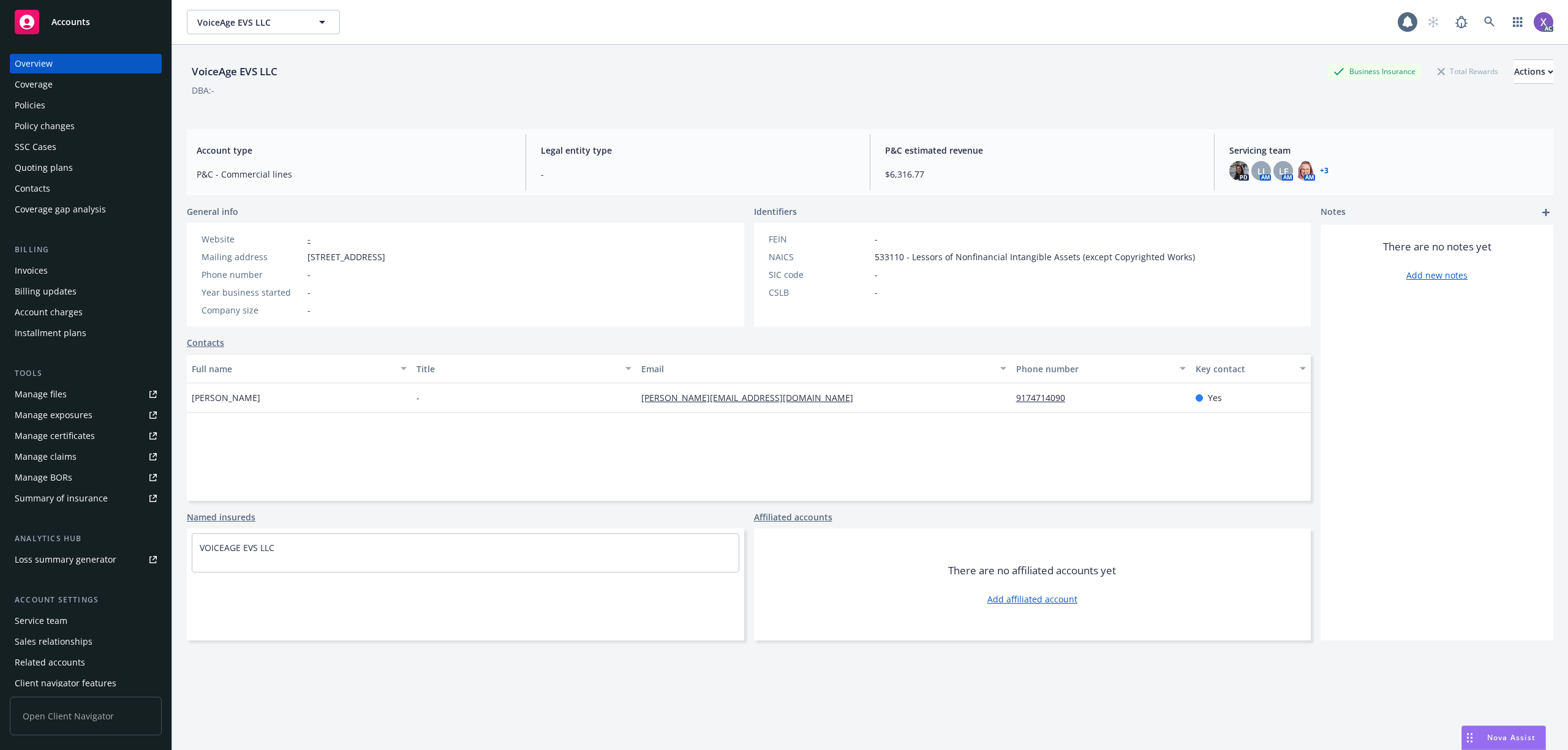
click at [35, 272] on div "Invoices" at bounding box center [31, 270] width 33 height 19
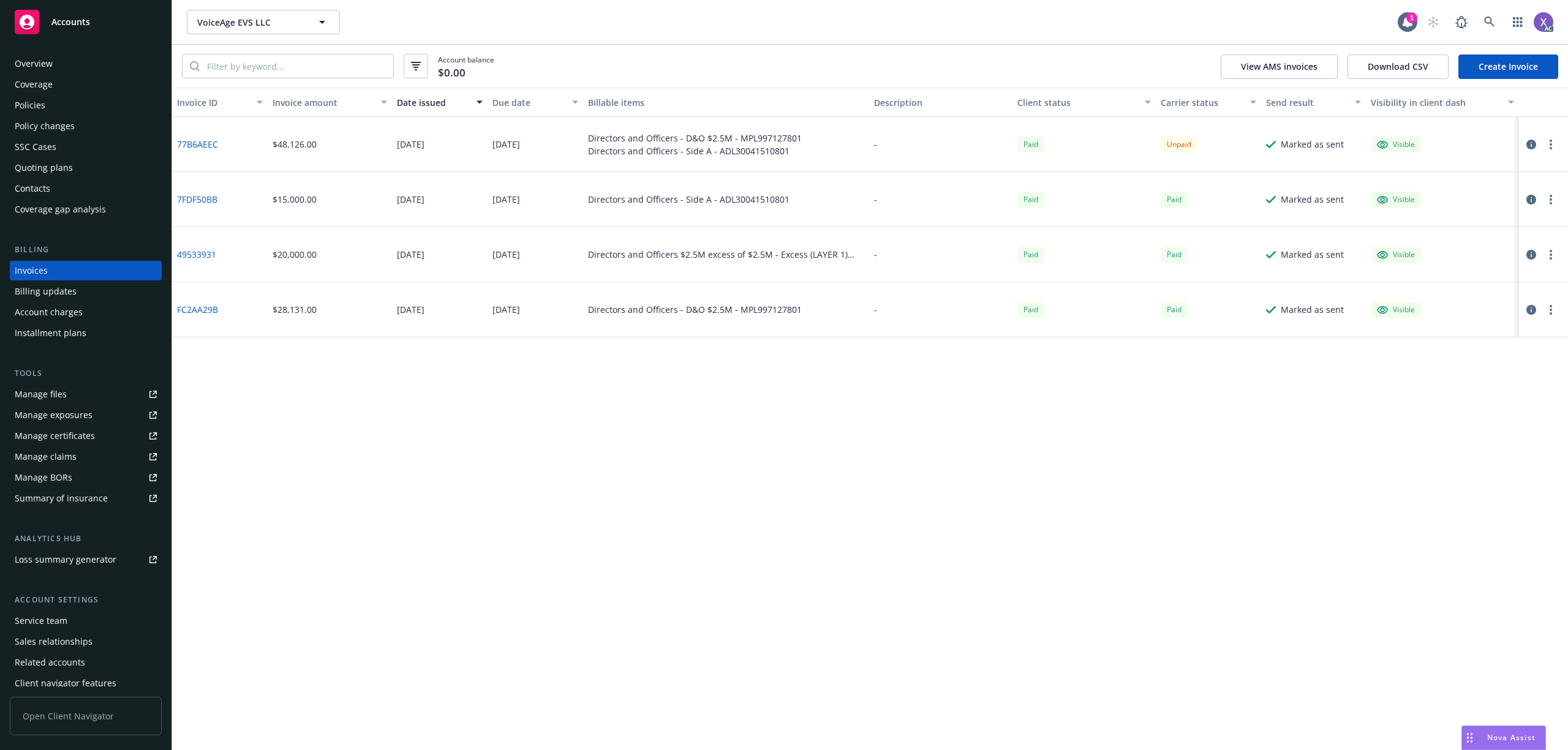
click at [201, 143] on link "77B6AEEC" at bounding box center [197, 144] width 41 height 13
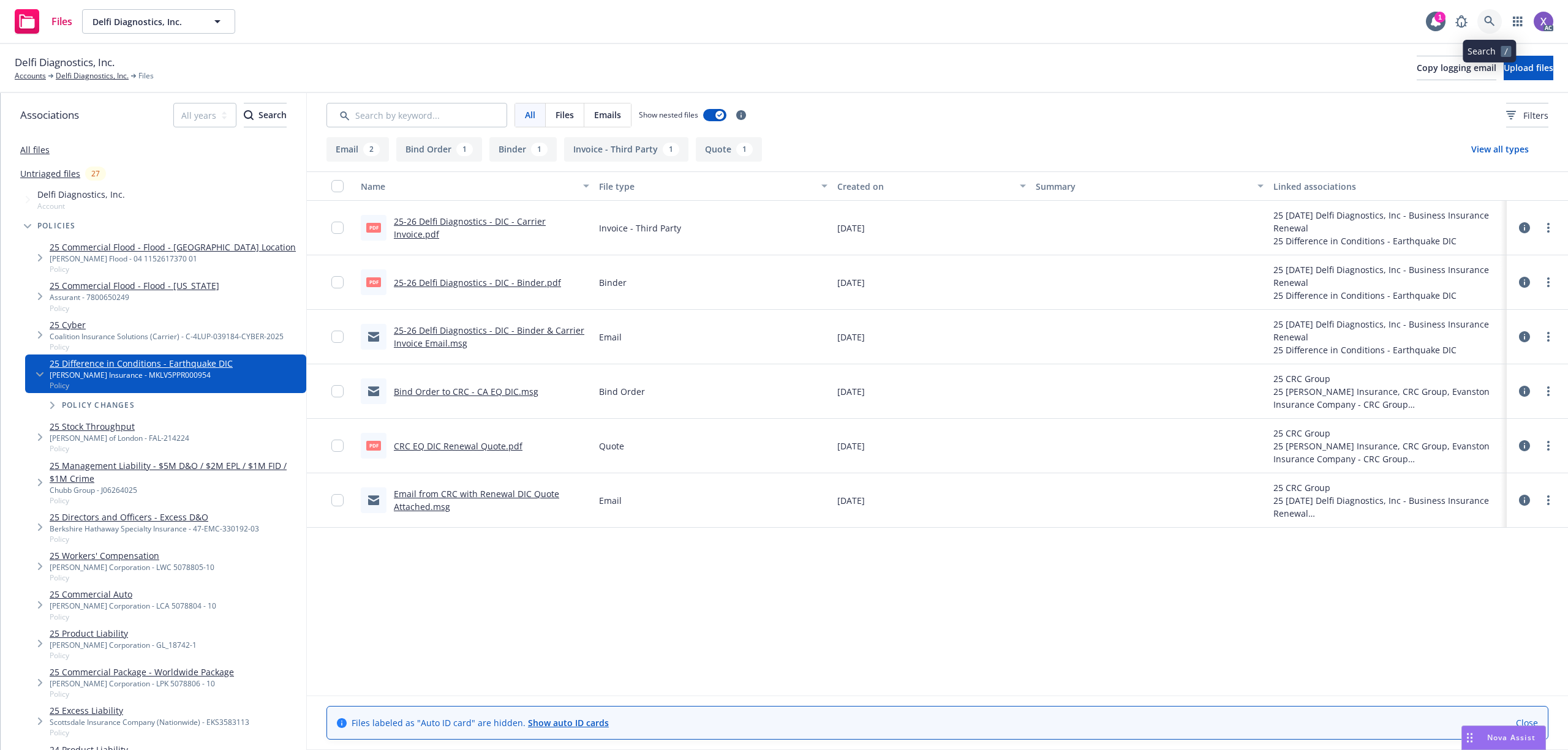
click at [1484, 25] on icon at bounding box center [1489, 21] width 11 height 11
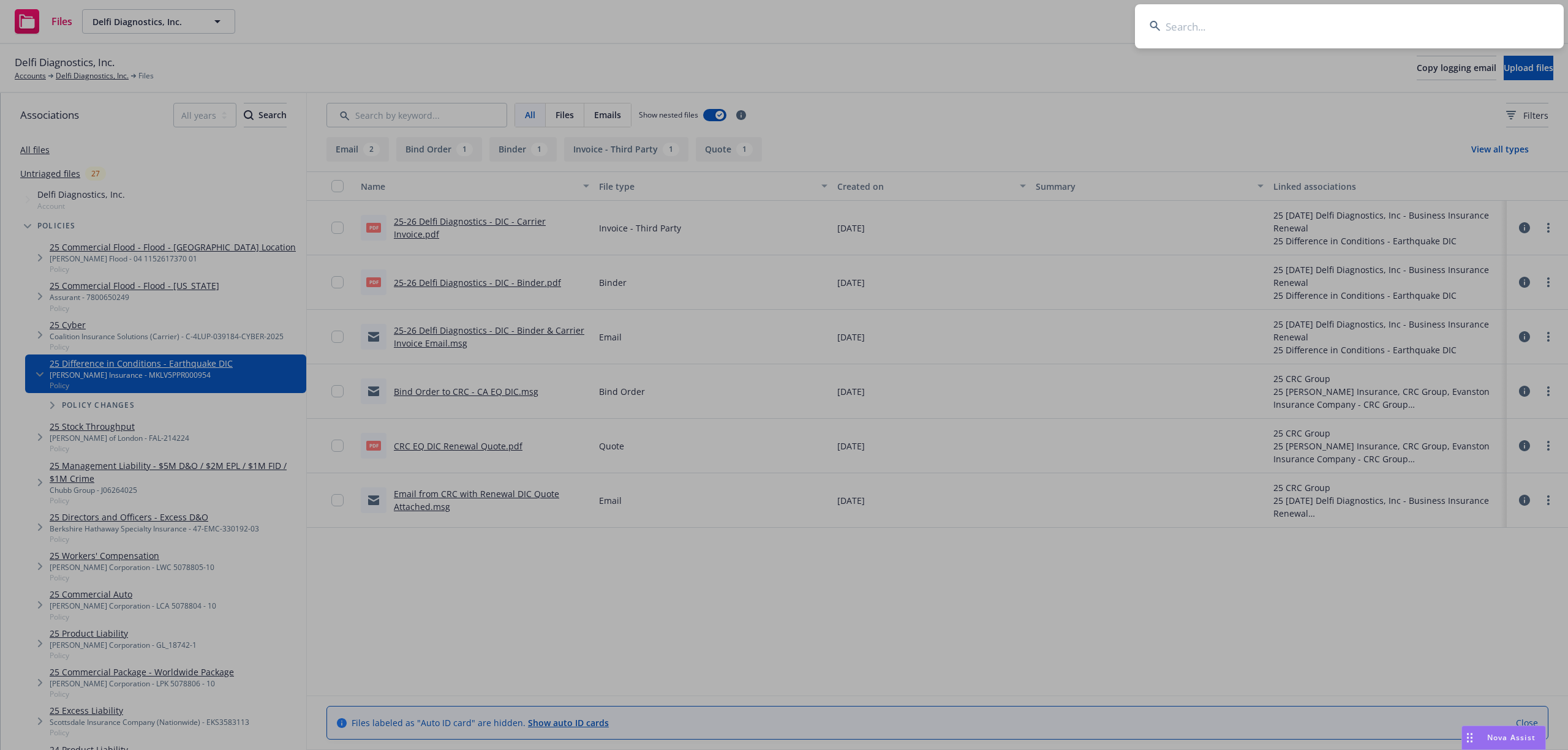
click at [1268, 15] on input at bounding box center [1349, 26] width 428 height 44
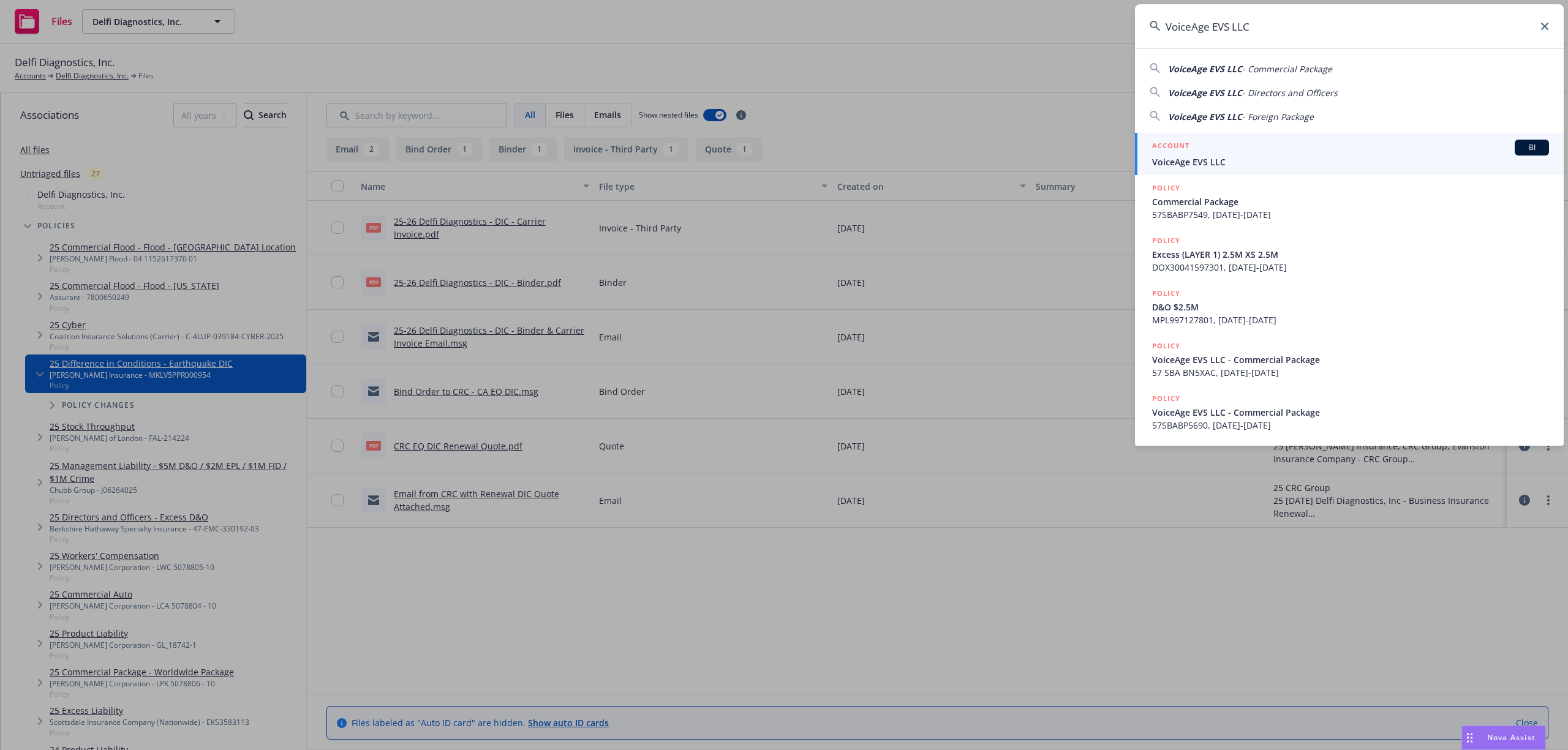
type input "VoiceAge EVS LLC"
click at [1226, 157] on span "VoiceAge EVS LLC" at bounding box center [1350, 162] width 397 height 13
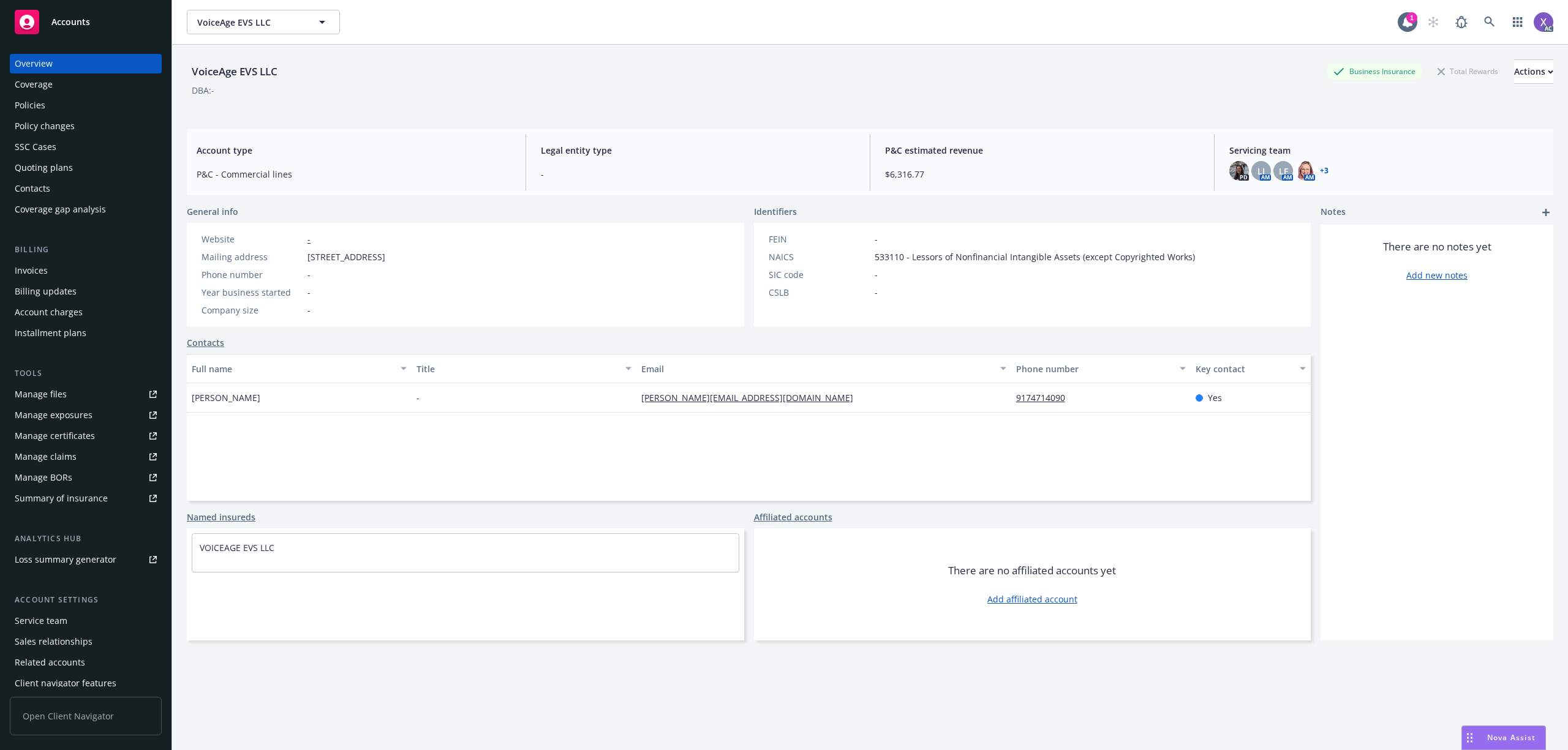
click at [38, 109] on div "Policies" at bounding box center [30, 105] width 30 height 19
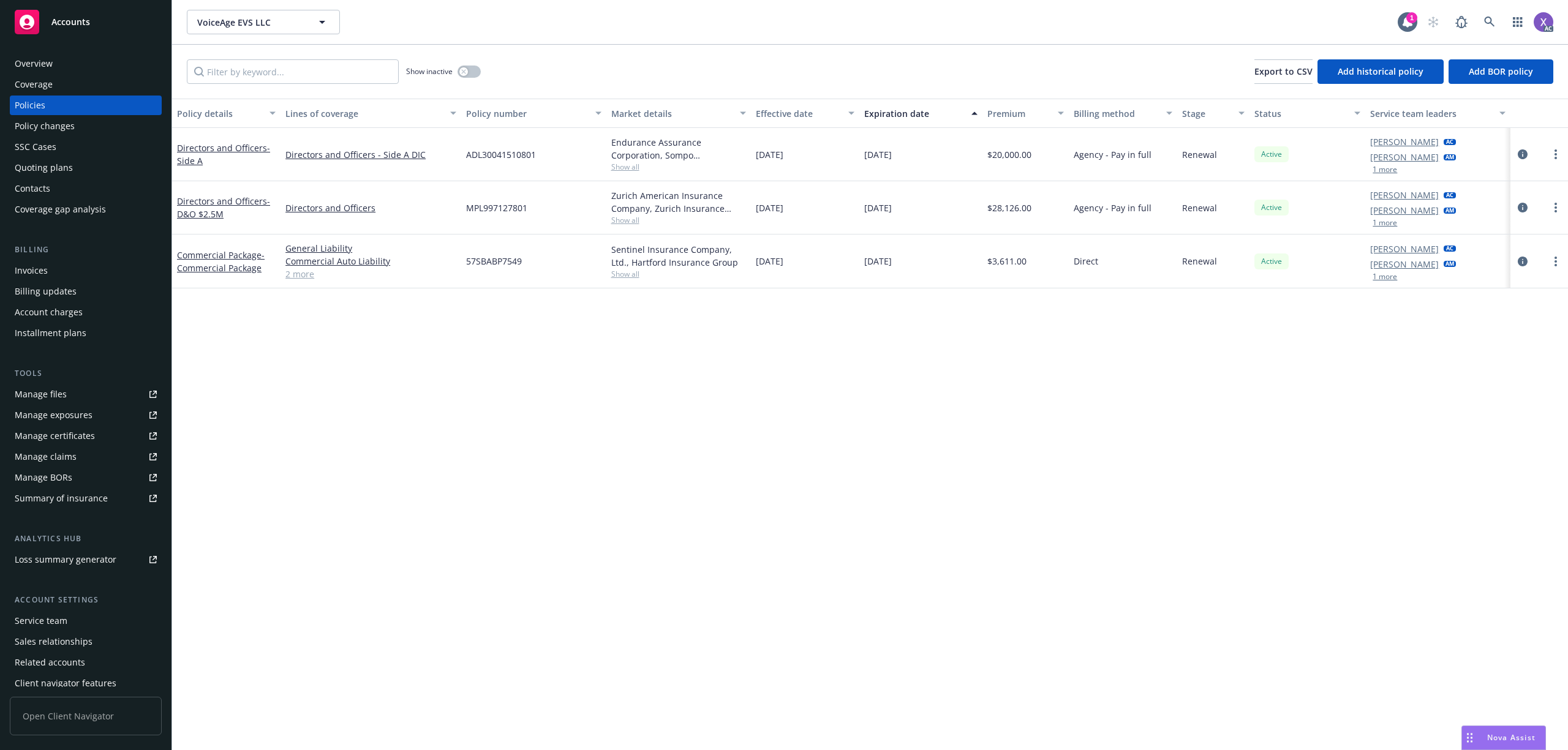
click at [35, 275] on div "Invoices" at bounding box center [31, 270] width 33 height 19
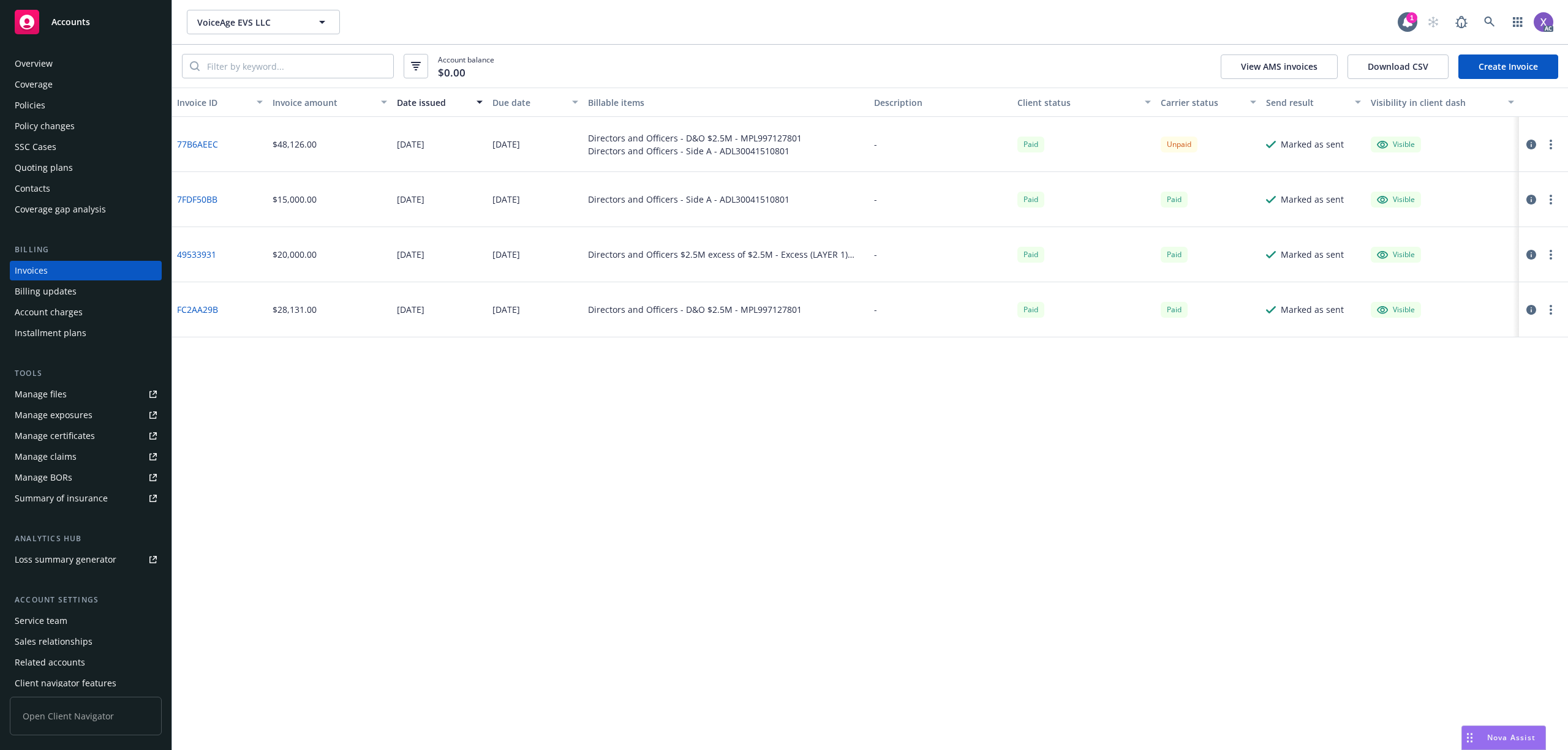
click at [197, 142] on link "77B6AEEC" at bounding box center [197, 144] width 41 height 13
click at [39, 106] on div "Policies" at bounding box center [30, 105] width 30 height 19
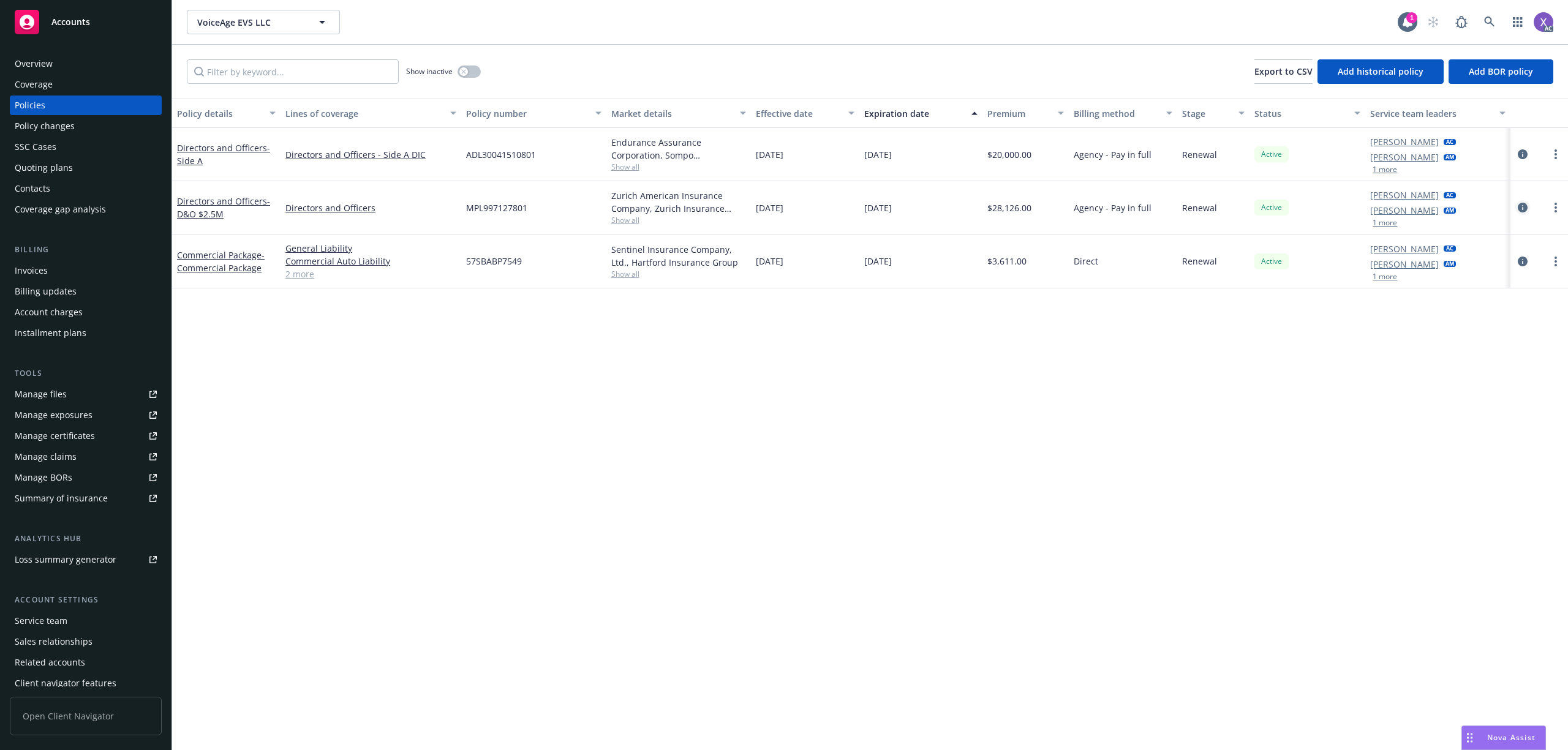
click at [1522, 210] on icon "circleInformation" at bounding box center [1522, 207] width 10 height 10
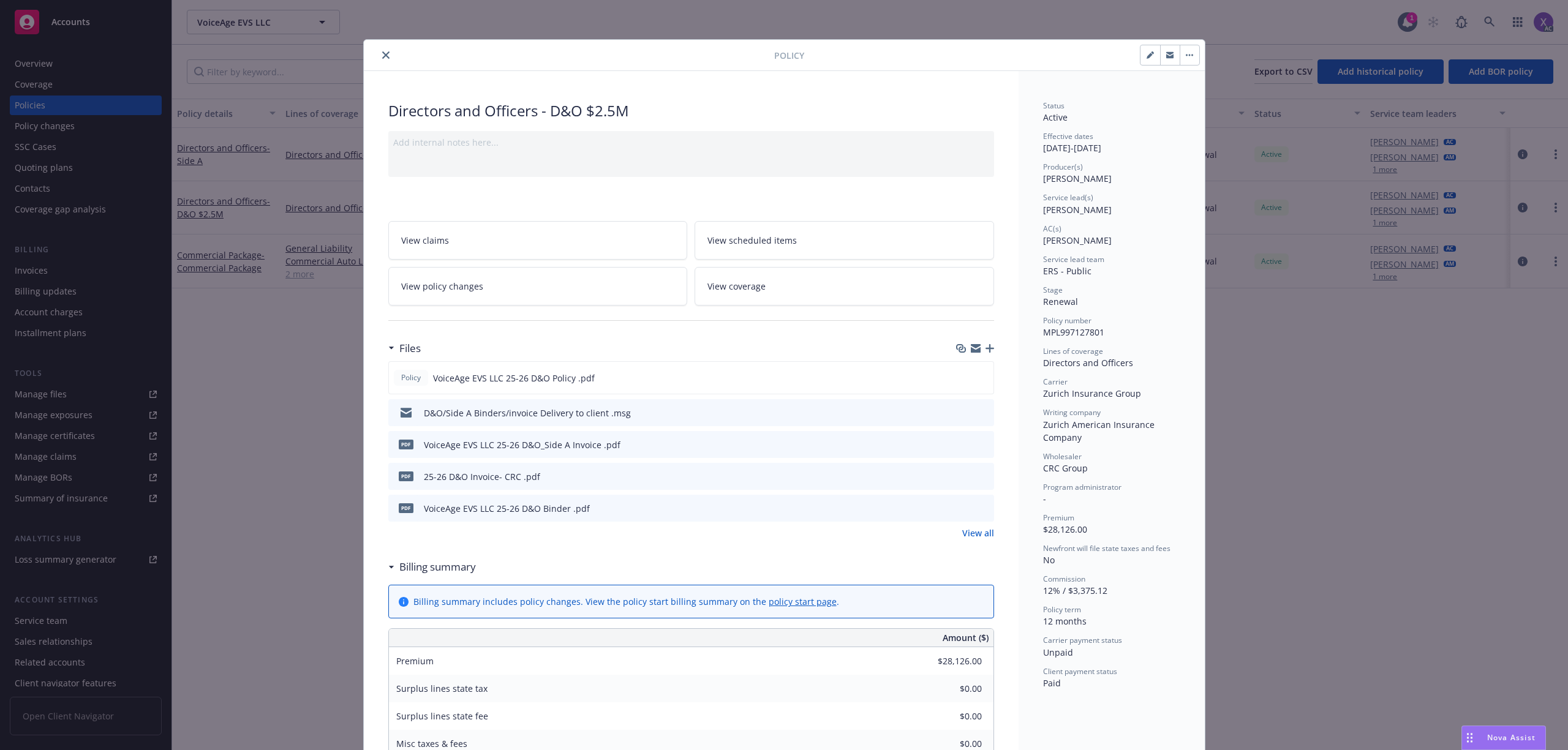
click at [969, 537] on link "View all" at bounding box center [978, 533] width 32 height 13
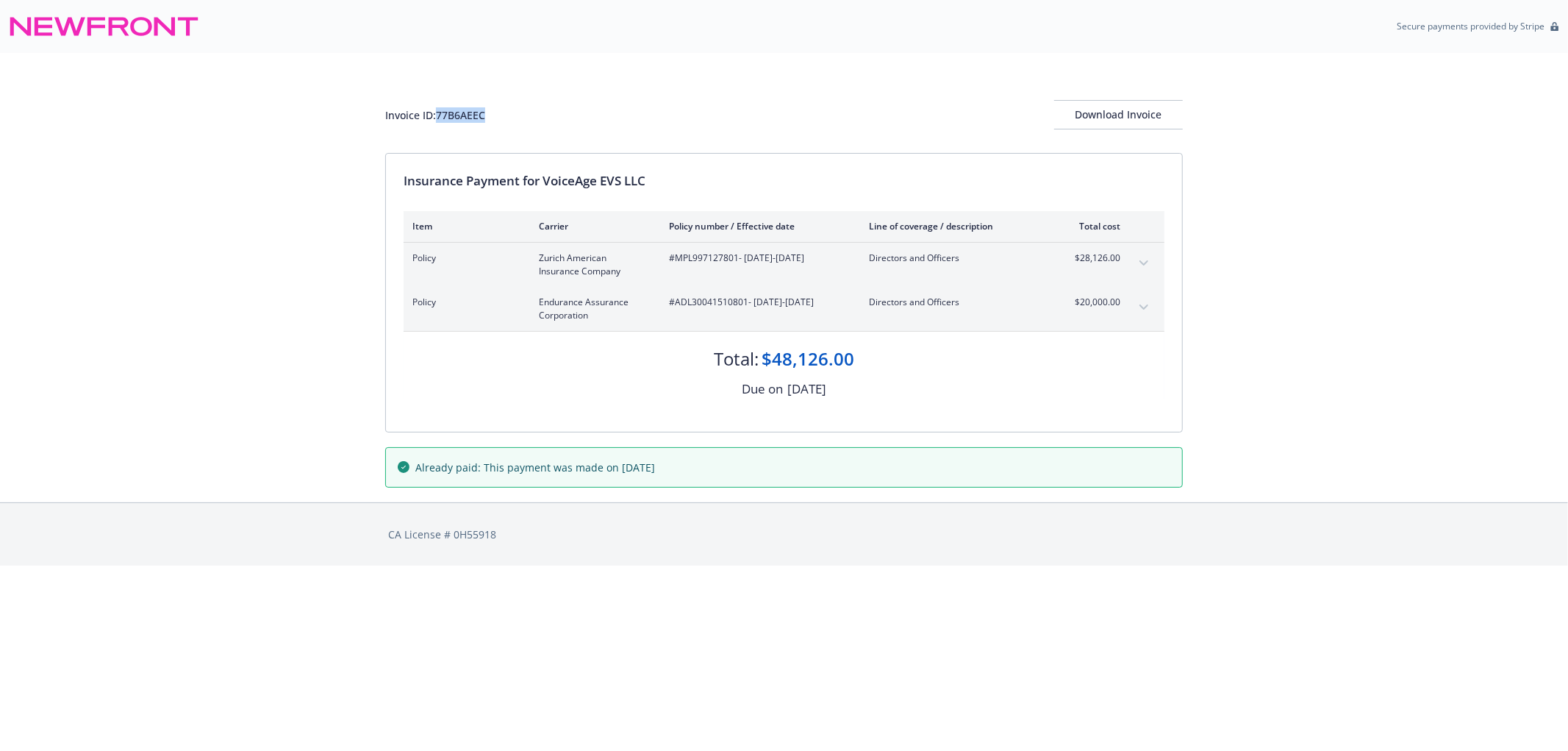
drag, startPoint x: 500, startPoint y: 119, endPoint x: 440, endPoint y: 121, distance: 60.0
click at [440, 121] on div "Invoice ID: 77B6AEEC Download Invoice" at bounding box center [784, 115] width 798 height 29
copy div "77B6AEEC"
click at [479, 50] on div "Secure payments provided by Stripe" at bounding box center [784, 26] width 1568 height 53
click at [273, 233] on div "Invoice ID: 77B6AEEC Download Invoice Insurance Payment for VoiceAge EVS LLC It…" at bounding box center [784, 277] width 1568 height 450
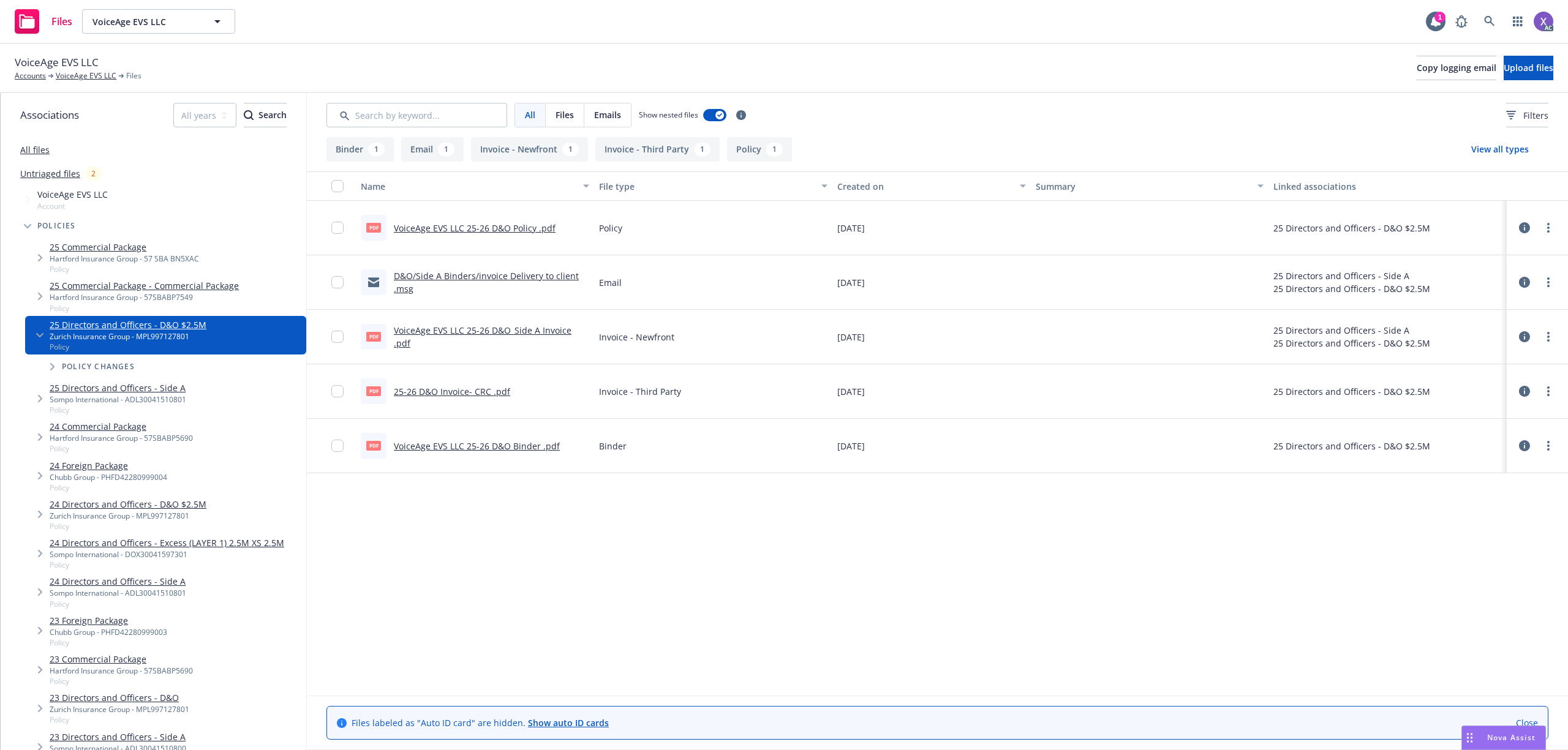
click at [495, 393] on link "25-26 D&O Invoice- CRC .pdf" at bounding box center [452, 391] width 116 height 12
